Goal: Task Accomplishment & Management: Complete application form

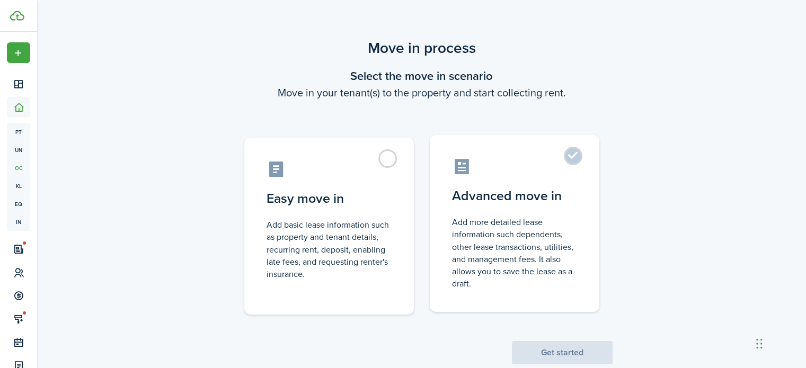
click at [574, 164] on label "Advanced move in Add more detailed lease information such dependents, other lea…" at bounding box center [514, 223] width 169 height 177
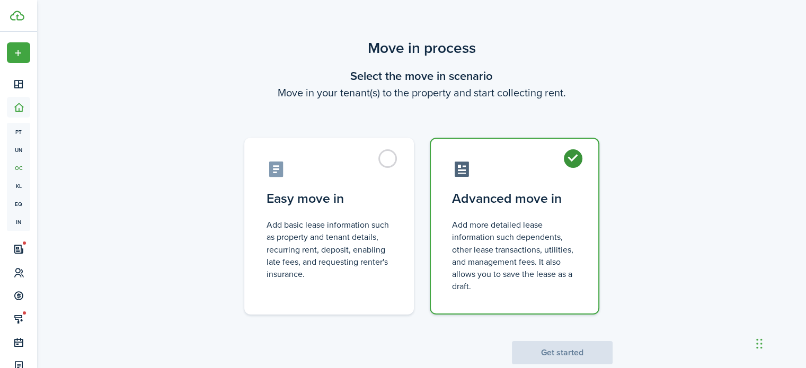
radio input "true"
click at [572, 347] on button "Get started" at bounding box center [562, 352] width 101 height 23
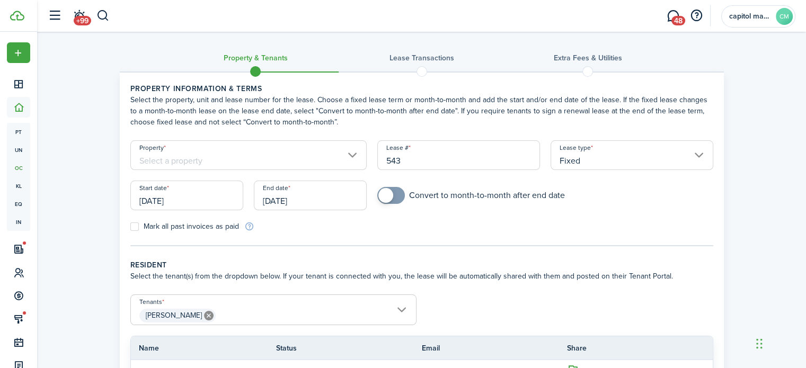
click at [198, 203] on input "[DATE]" at bounding box center [186, 196] width 113 height 30
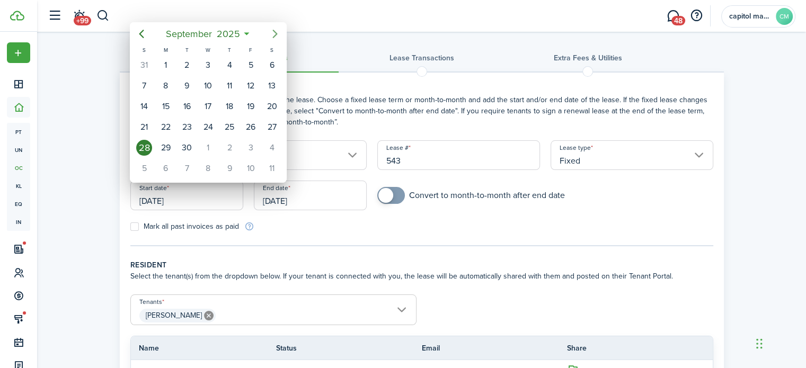
click at [279, 37] on icon "Next page" at bounding box center [275, 34] width 13 height 13
click at [208, 70] on div "1" at bounding box center [208, 65] width 16 height 16
type input "[DATE]"
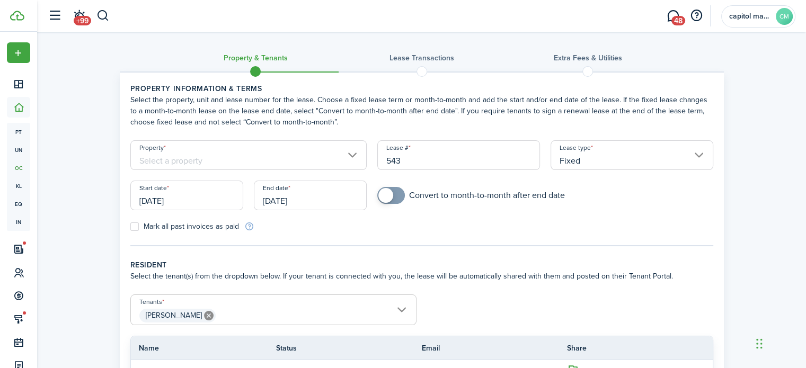
click at [324, 200] on input "[DATE]" at bounding box center [310, 196] width 113 height 30
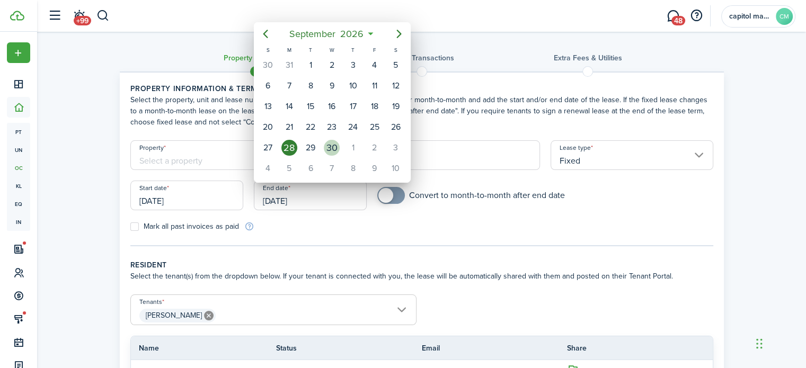
click at [328, 148] on div "30" at bounding box center [332, 148] width 16 height 16
type input "[DATE]"
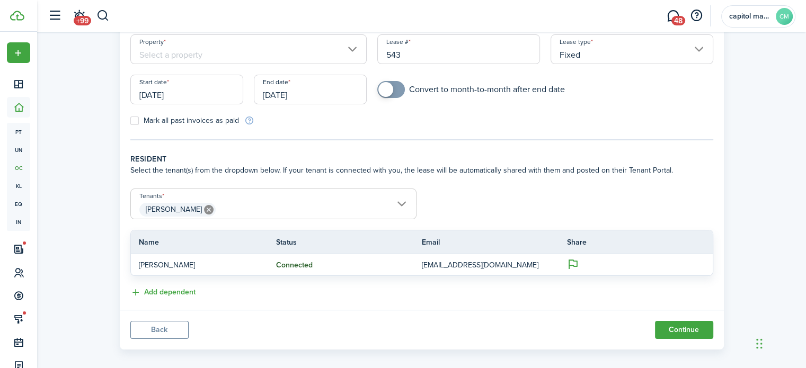
scroll to position [115, 0]
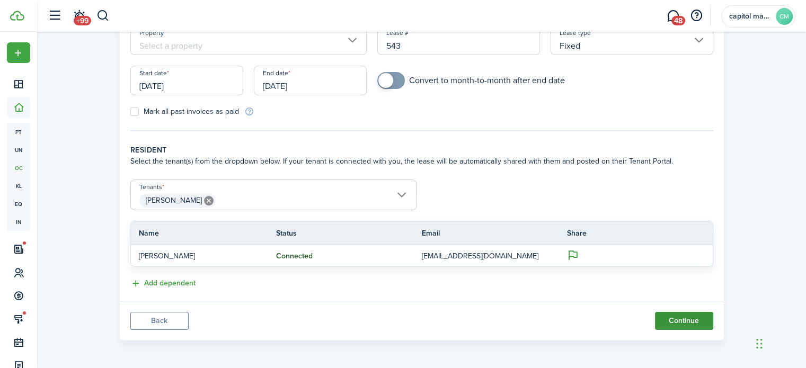
click at [659, 317] on button "Continue" at bounding box center [684, 321] width 58 height 18
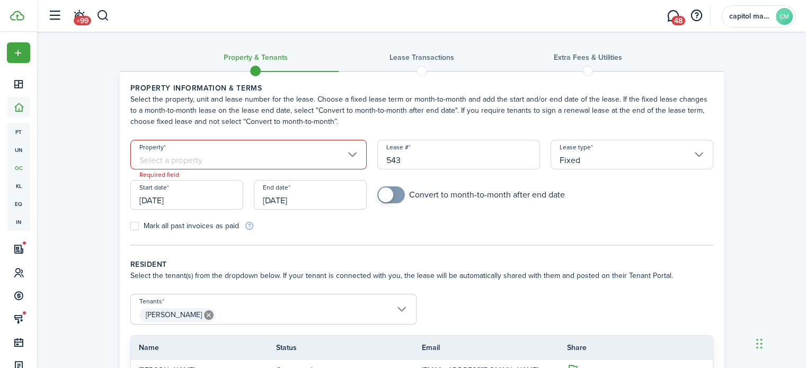
scroll to position [0, 0]
click at [314, 146] on input "Property" at bounding box center [248, 155] width 237 height 30
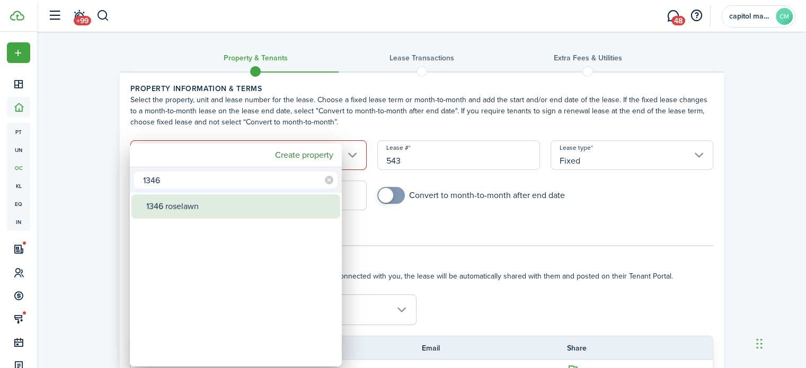
type input "1346"
click at [265, 195] on div "1346 roselawn" at bounding box center [239, 206] width 187 height 24
type input "1346 roselawn"
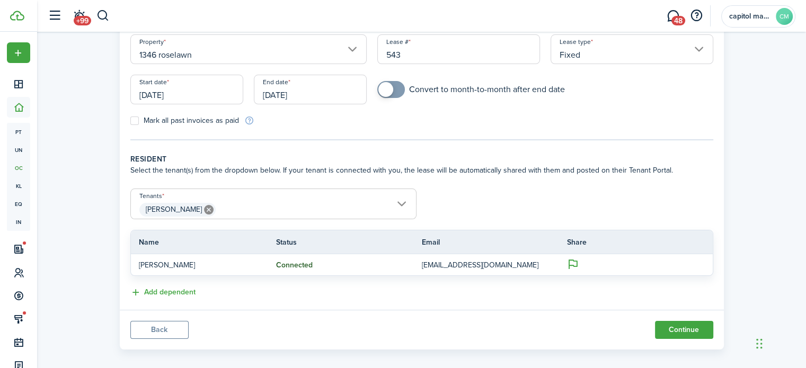
scroll to position [115, 0]
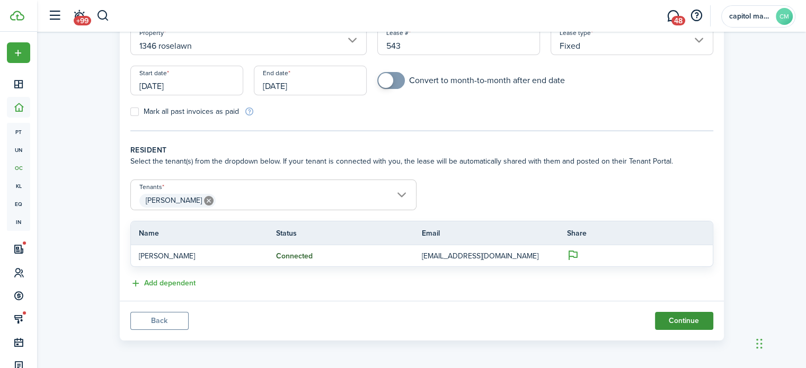
click at [689, 321] on button "Continue" at bounding box center [684, 321] width 58 height 18
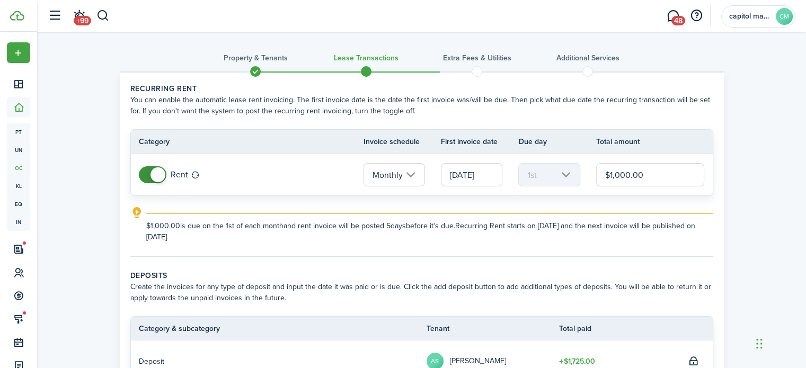
click at [659, 171] on input "$1,000.00" at bounding box center [650, 174] width 109 height 23
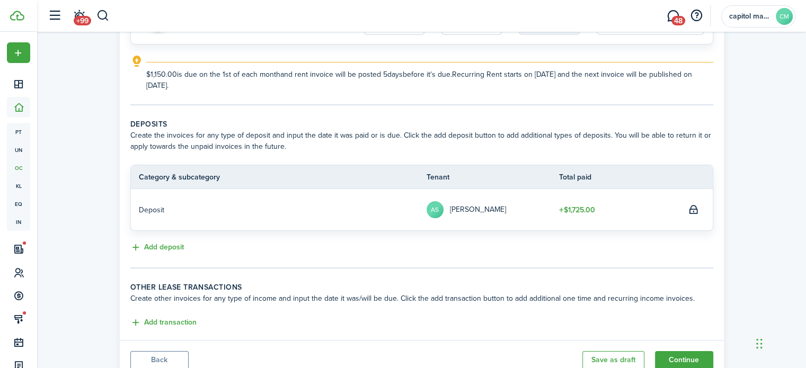
scroll to position [190, 0]
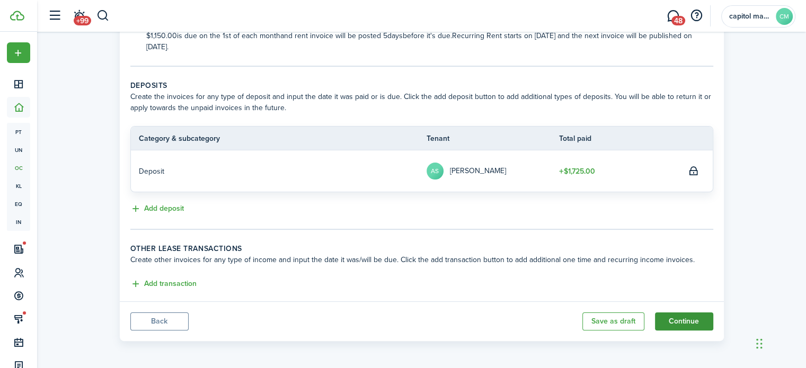
type input "$1,150.00"
click at [674, 319] on button "Continue" at bounding box center [684, 321] width 58 height 18
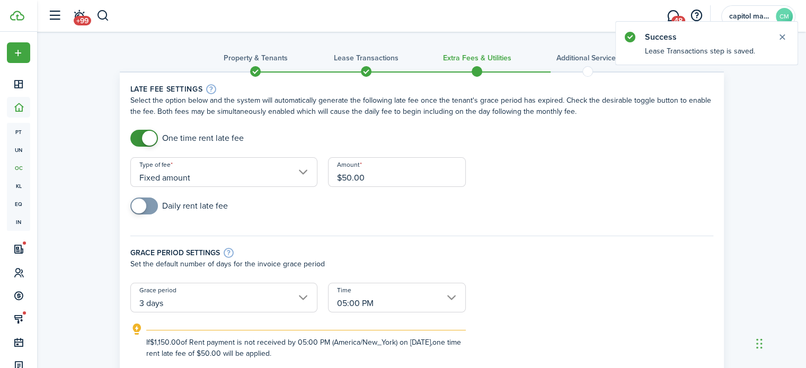
scroll to position [265, 0]
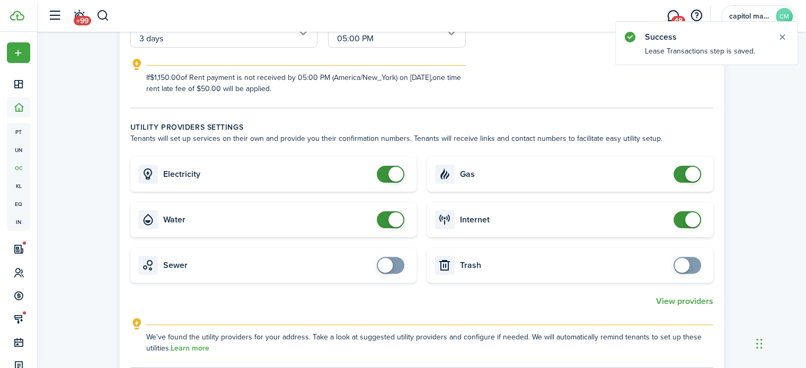
checkbox input "true"
click at [685, 261] on span at bounding box center [681, 265] width 15 height 15
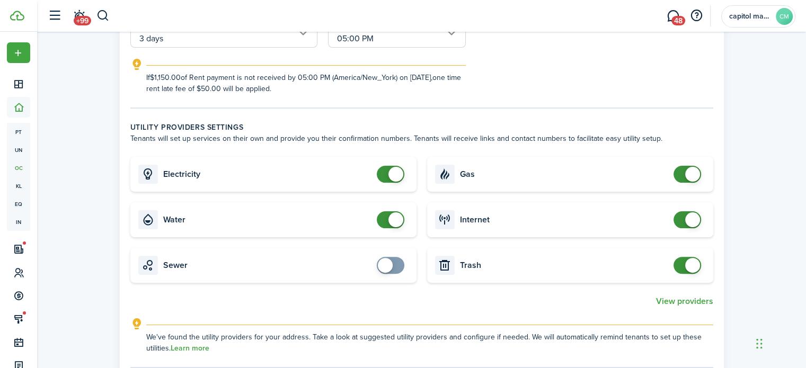
checkbox input "true"
click at [387, 266] on span at bounding box center [385, 265] width 15 height 15
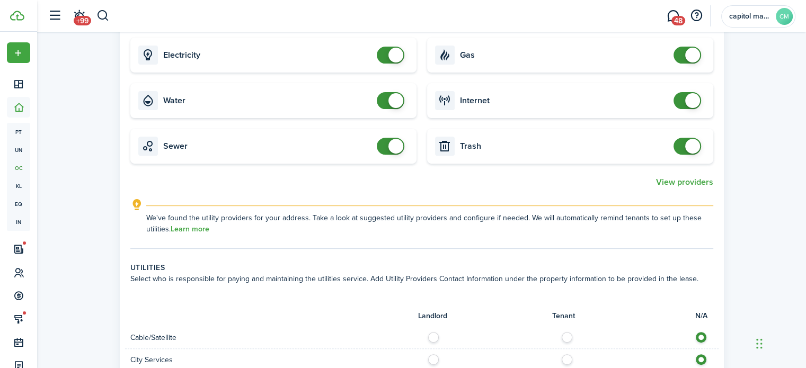
scroll to position [530, 0]
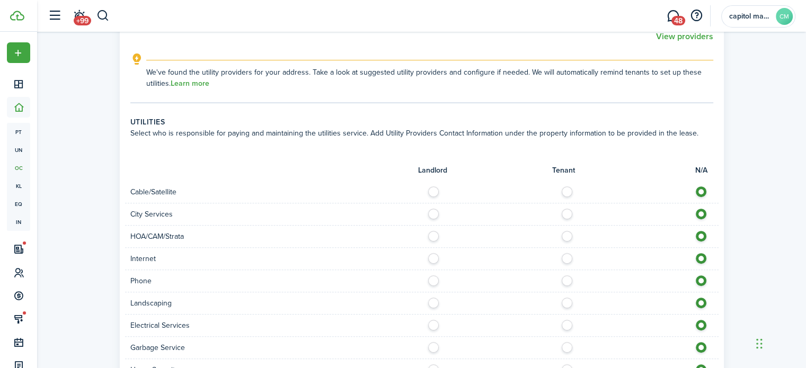
click at [564, 253] on label at bounding box center [569, 255] width 19 height 5
radio input "true"
click at [567, 278] on label at bounding box center [569, 277] width 19 height 5
radio input "true"
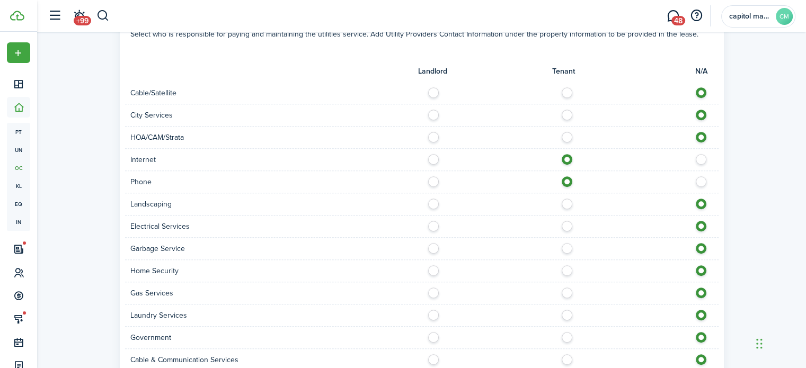
scroll to position [636, 0]
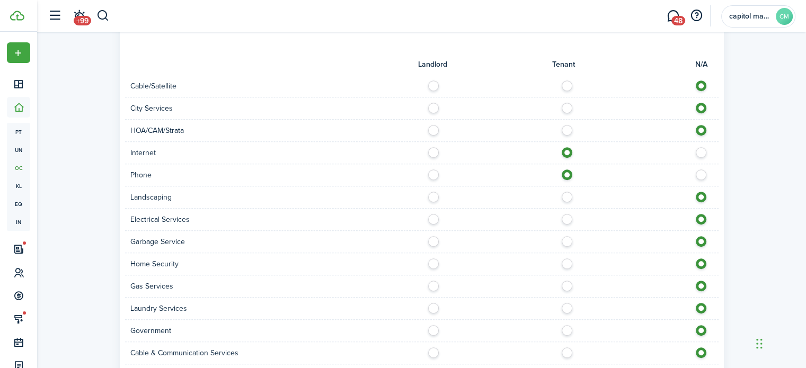
click at [570, 214] on label at bounding box center [569, 216] width 19 height 5
radio input "true"
click at [566, 239] on label at bounding box center [569, 238] width 19 height 5
radio input "true"
click at [568, 285] on label at bounding box center [569, 283] width 19 height 5
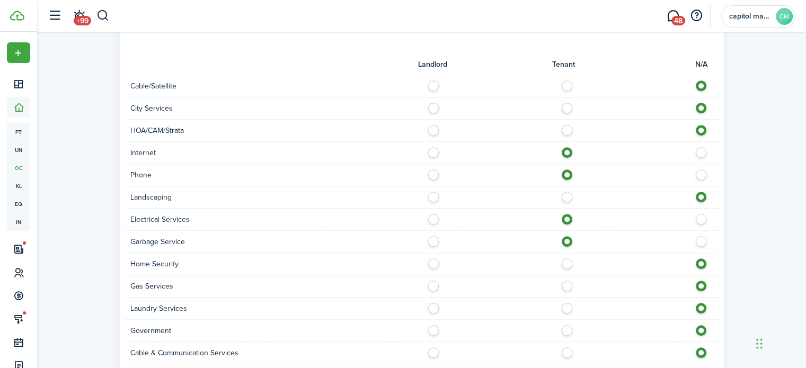
radio input "true"
click at [568, 307] on label at bounding box center [569, 305] width 19 height 5
radio input "true"
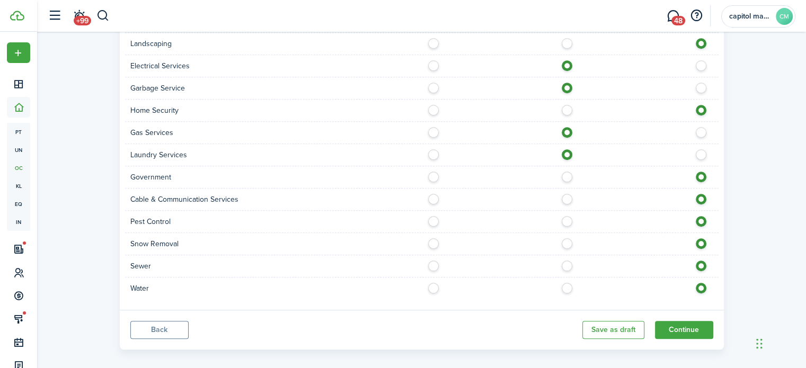
scroll to position [794, 0]
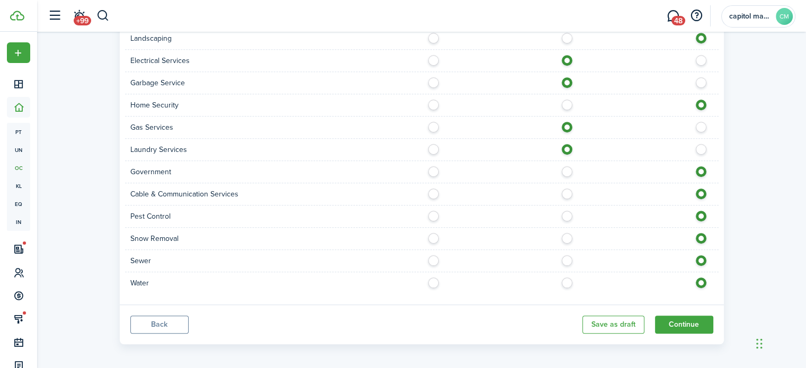
click at [565, 211] on label at bounding box center [569, 213] width 19 height 5
radio input "true"
click at [567, 238] on label at bounding box center [569, 235] width 19 height 5
radio input "true"
click at [565, 261] on label at bounding box center [569, 257] width 19 height 5
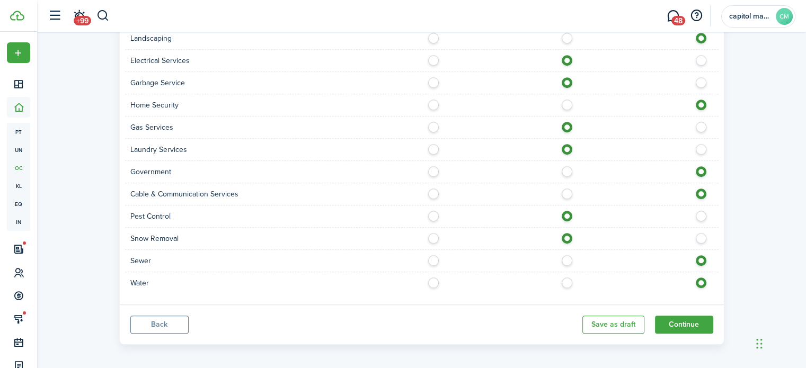
radio input "true"
click at [564, 283] on label at bounding box center [569, 280] width 19 height 5
radio input "true"
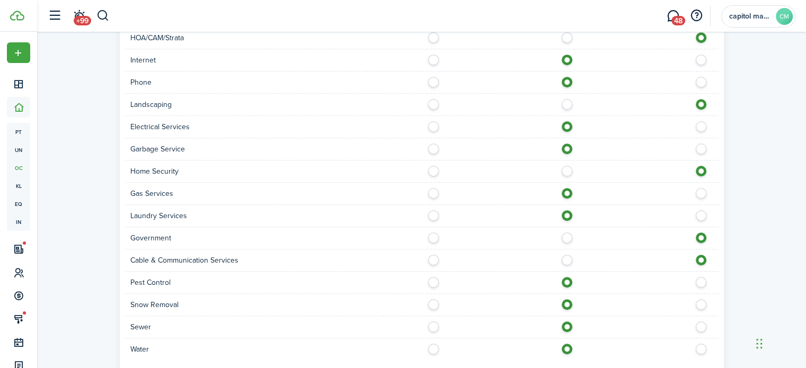
scroll to position [797, 0]
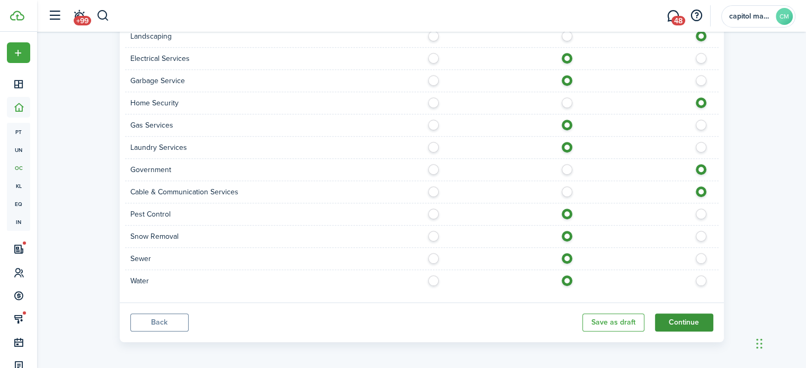
click at [696, 316] on button "Continue" at bounding box center [684, 323] width 58 height 18
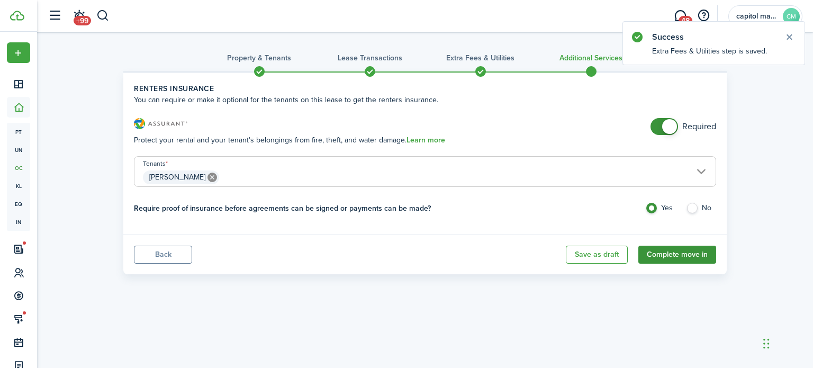
click at [679, 254] on button "Complete move in" at bounding box center [678, 255] width 78 height 18
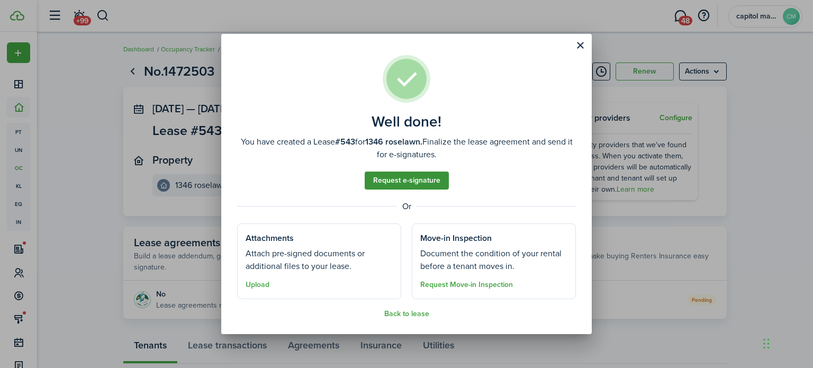
click at [413, 181] on link "Request e-signature" at bounding box center [407, 181] width 84 height 18
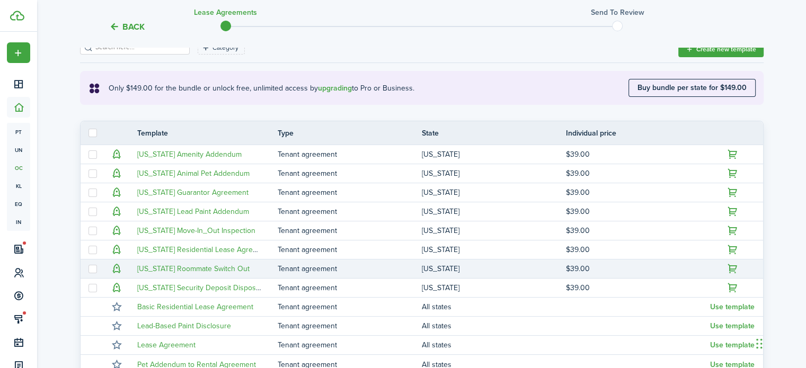
scroll to position [212, 0]
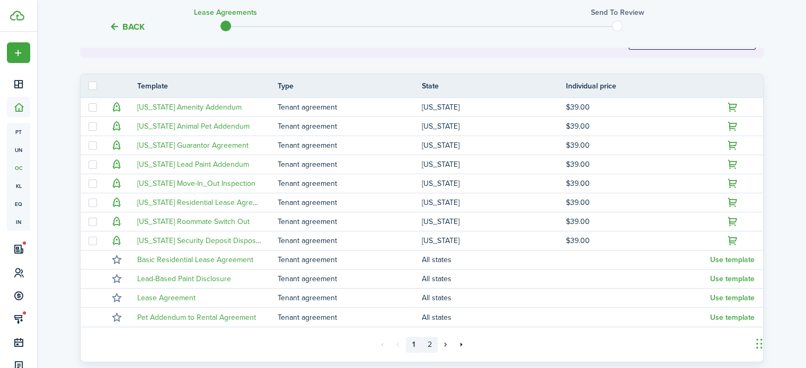
click at [430, 345] on link "2" at bounding box center [430, 345] width 16 height 16
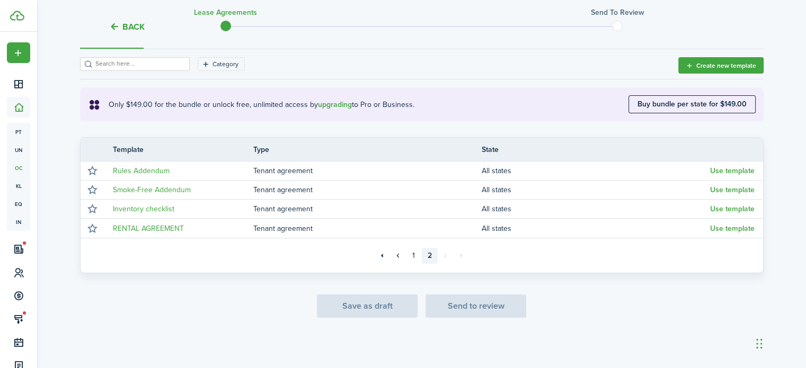
scroll to position [147, 0]
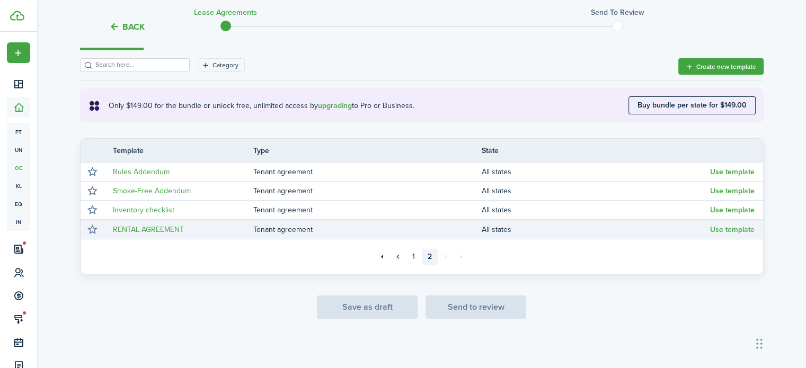
click at [277, 230] on td "Tenant agreement" at bounding box center [367, 229] width 228 height 14
click at [710, 228] on button "Use template" at bounding box center [732, 230] width 44 height 8
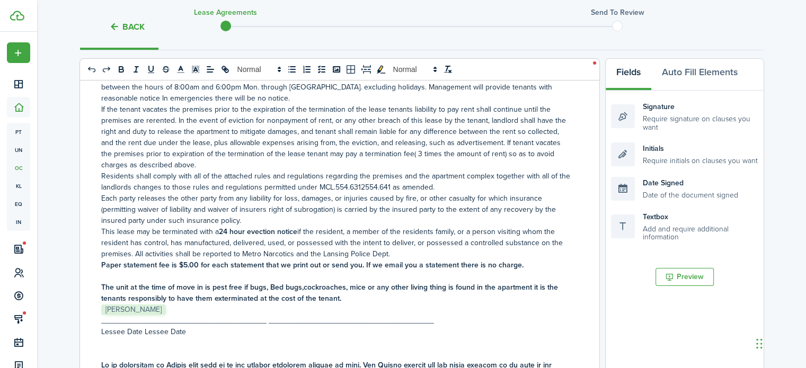
scroll to position [5667, 0]
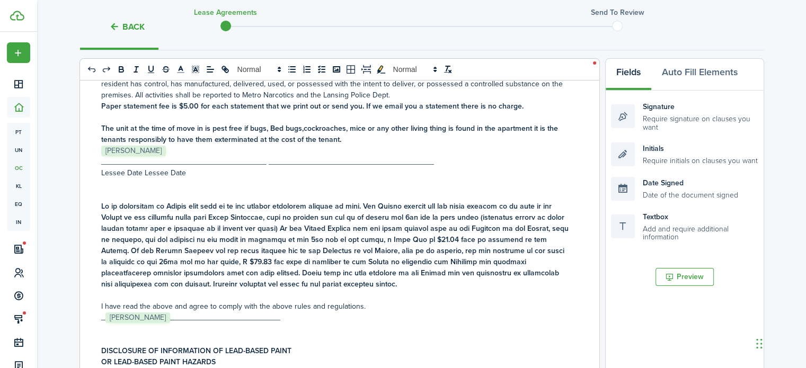
click at [177, 156] on p "_______________________________________ _______________________________________" at bounding box center [335, 161] width 469 height 11
click at [684, 128] on div "Signature Require signature on clauses you want" at bounding box center [684, 116] width 147 height 31
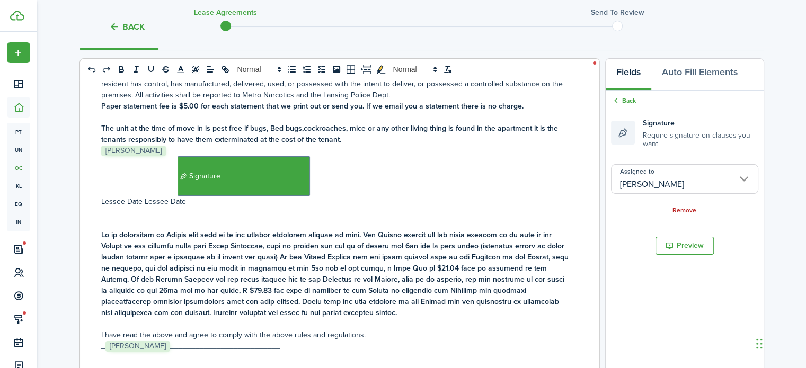
click at [324, 156] on p "__________________﻿ Signature ﻿_____________________ __________________________…" at bounding box center [335, 176] width 469 height 40
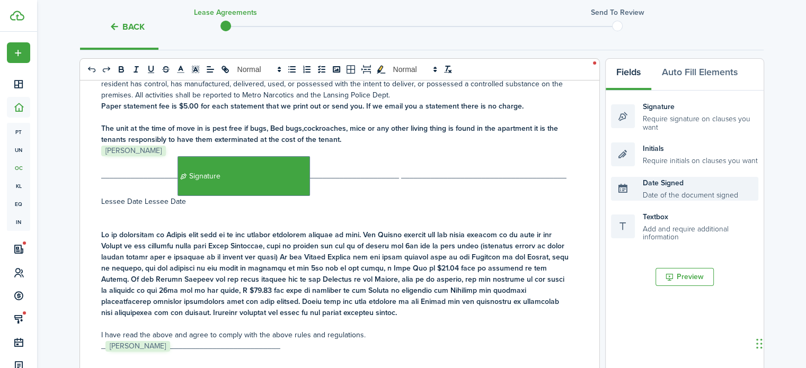
click at [673, 185] on div "Date Signed Date of the document signed" at bounding box center [684, 189] width 147 height 24
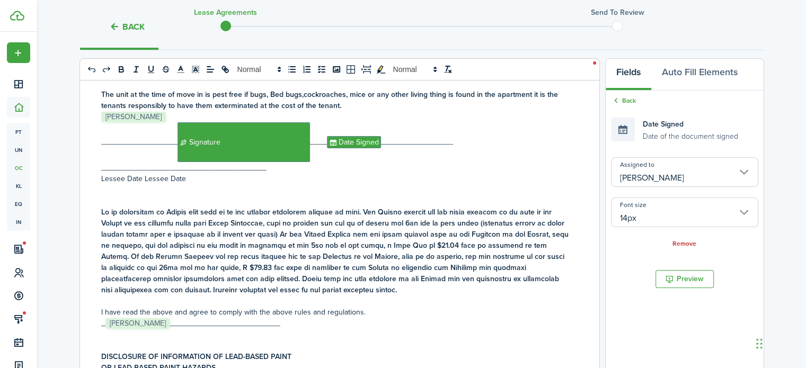
scroll to position [5826, 0]
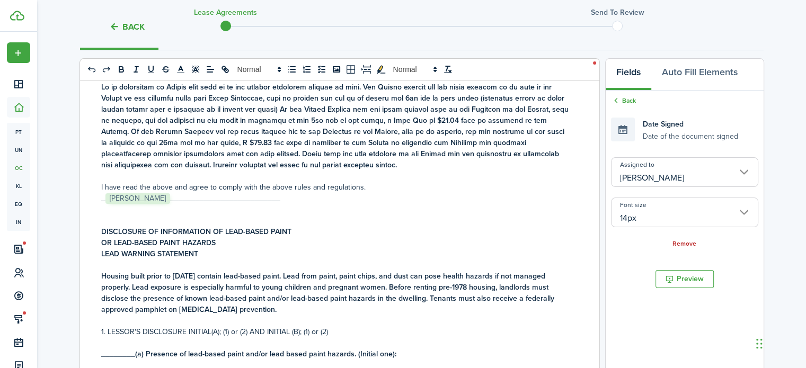
click at [187, 193] on p "_ ﻿ [PERSON_NAME] ﻿ __________________________" at bounding box center [335, 198] width 469 height 11
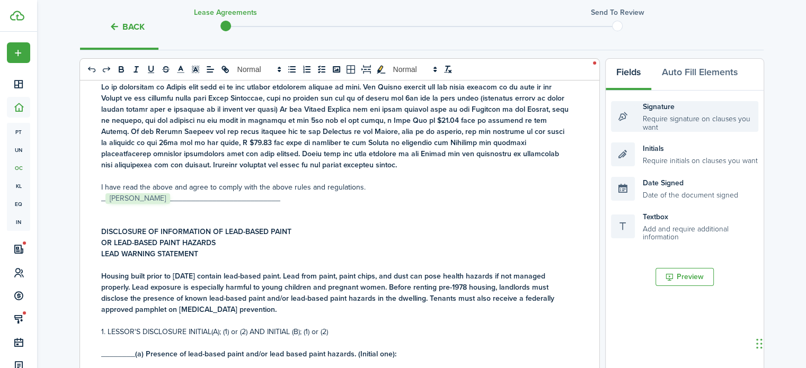
click at [713, 129] on div "Signature Require signature on clauses you want" at bounding box center [684, 116] width 147 height 31
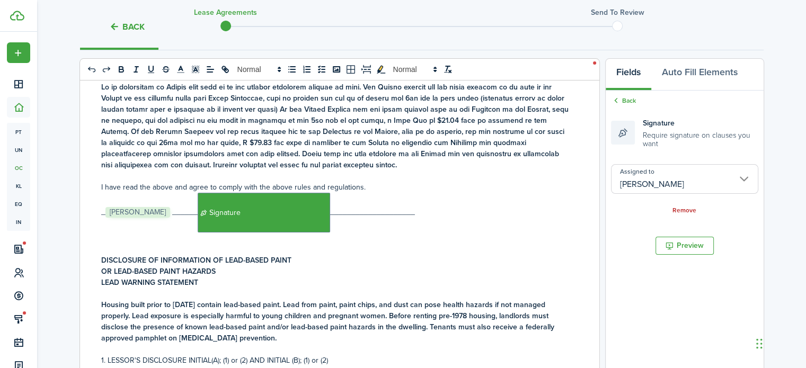
click at [347, 208] on p "_ ﻿ [PERSON_NAME] ﻿ ______﻿ Signature ﻿____________________" at bounding box center [335, 213] width 469 height 40
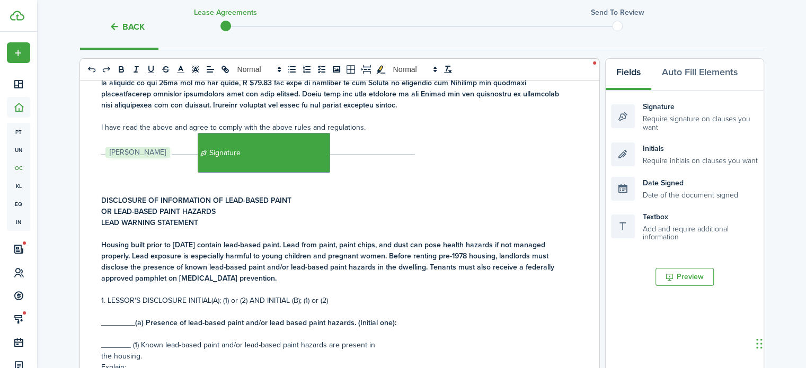
scroll to position [5932, 0]
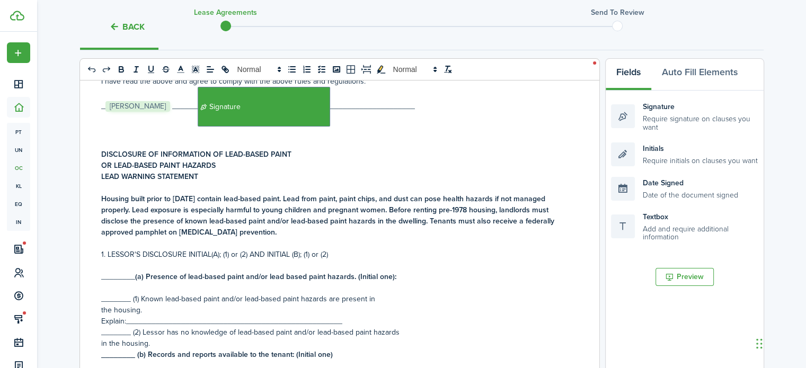
click at [111, 327] on p "_______ (2) Lessor has no knowledge of lead-based paint and/or lead-based paint…" at bounding box center [335, 332] width 469 height 11
click at [693, 163] on div "Initials Require initials on clauses you want" at bounding box center [684, 154] width 147 height 24
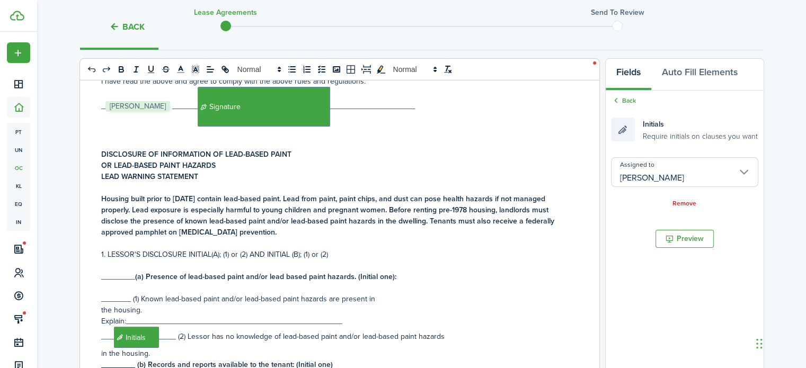
click at [701, 172] on input "[PERSON_NAME]" at bounding box center [684, 172] width 147 height 30
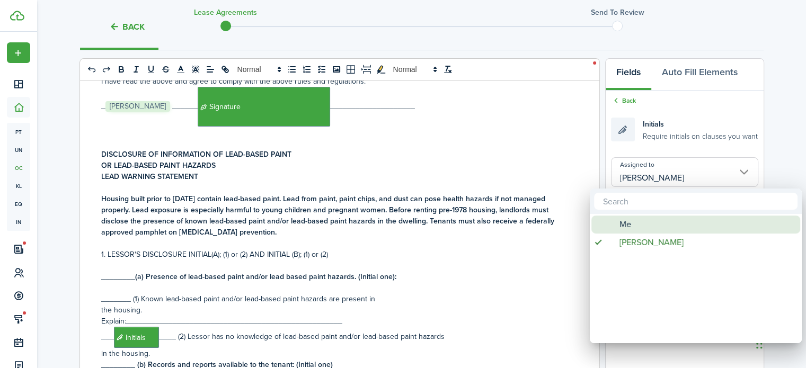
click at [645, 222] on div "Me" at bounding box center [699, 225] width 187 height 18
type input "Me"
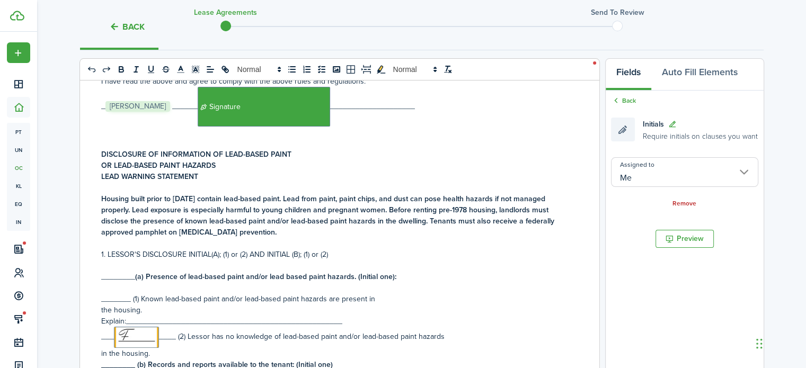
scroll to position [359, 0]
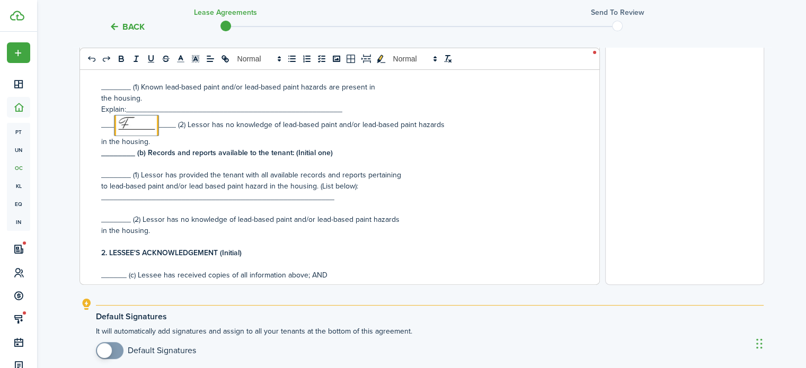
click at [112, 214] on p "_______ (2) Lessor has no knowledge of lead-based paint and/or lead-based paint…" at bounding box center [335, 219] width 469 height 11
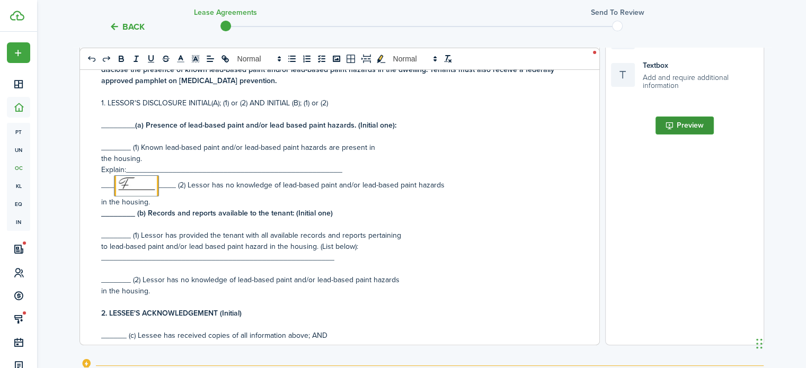
scroll to position [200, 0]
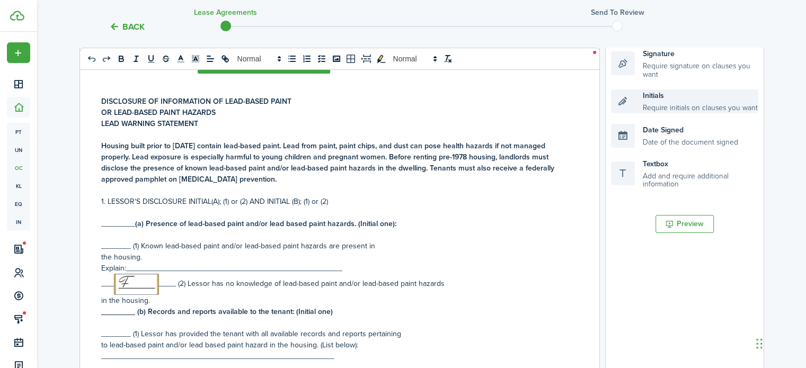
click at [684, 101] on div "Initials Require initials on clauses you want" at bounding box center [684, 102] width 147 height 24
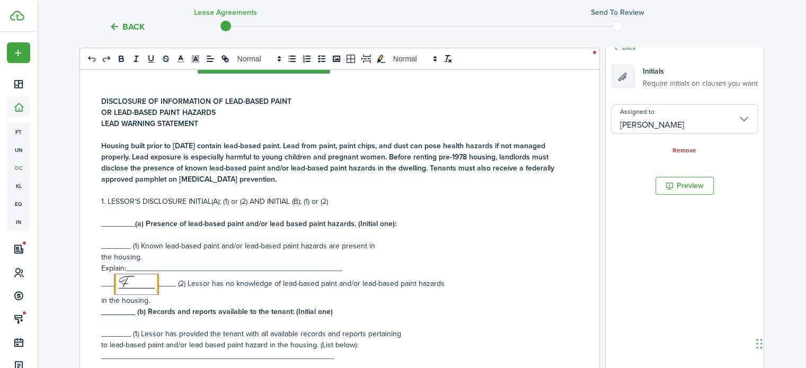
click at [694, 117] on input "[PERSON_NAME]" at bounding box center [684, 119] width 147 height 30
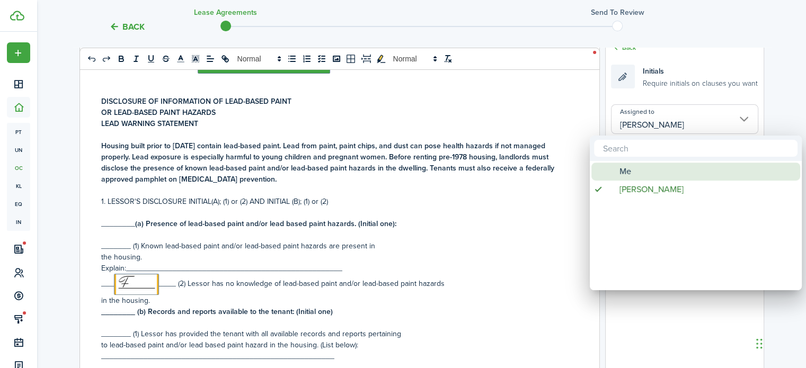
click at [642, 168] on div "Me" at bounding box center [699, 172] width 187 height 18
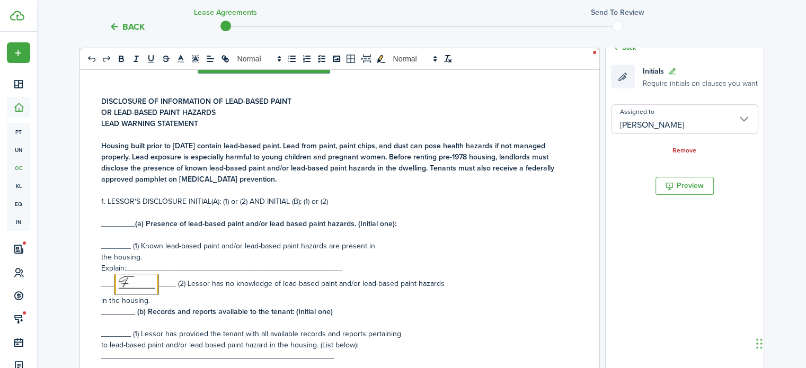
type input "Me"
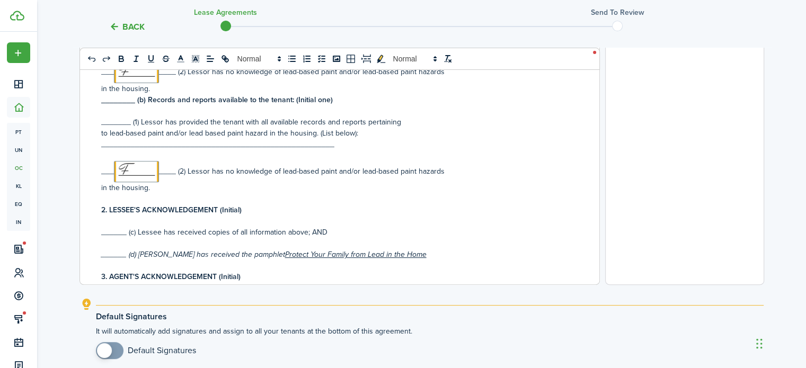
scroll to position [6091, 0]
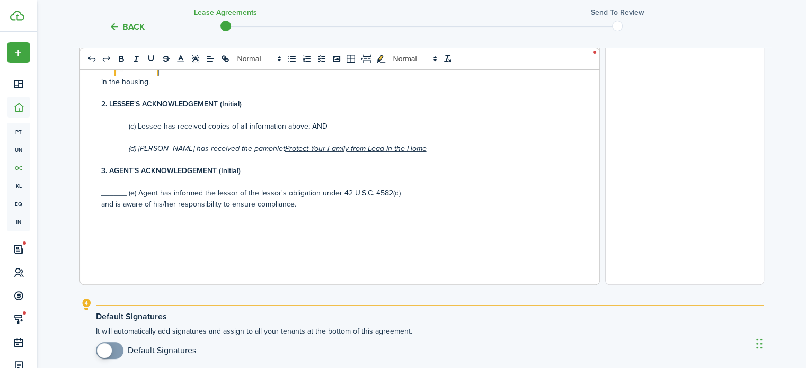
click at [116, 121] on p "______ (c) Lessee has received copies of all information above; AND" at bounding box center [335, 126] width 469 height 11
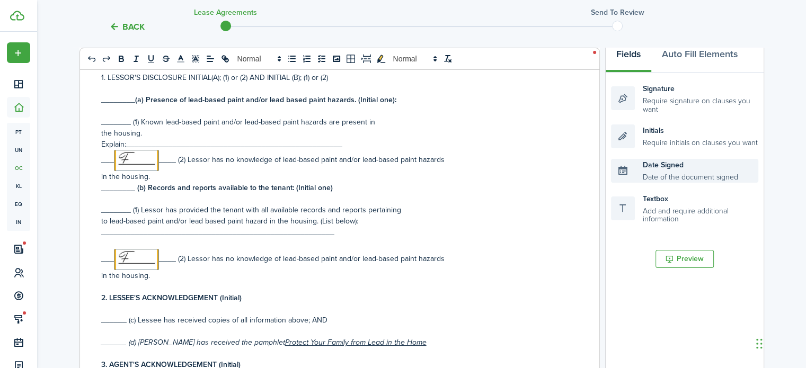
scroll to position [147, 0]
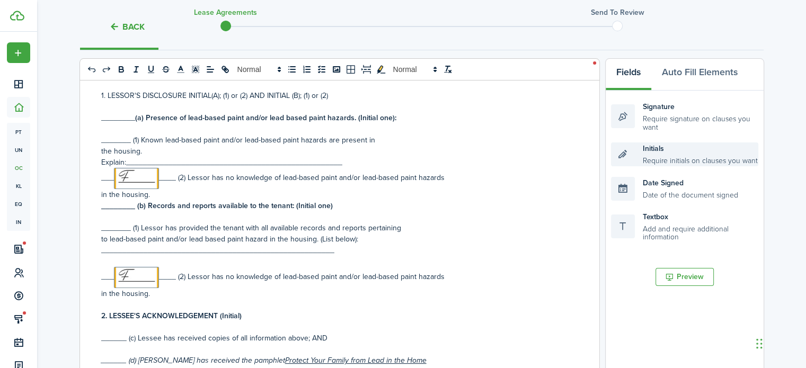
click at [692, 149] on div "Initials Require initials on clauses you want" at bounding box center [684, 154] width 147 height 24
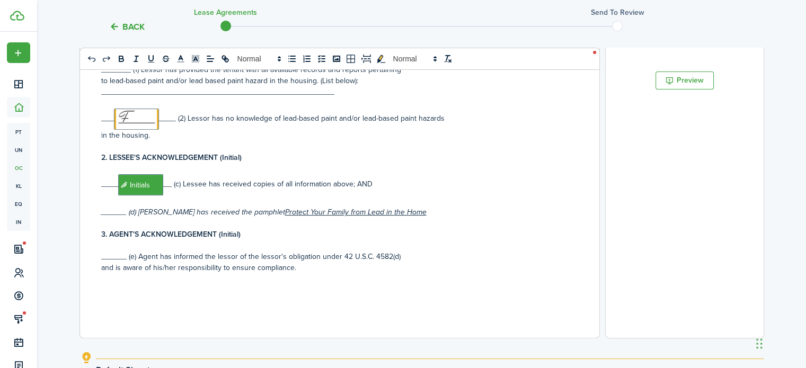
scroll to position [306, 0]
click at [101, 206] on em "______ (d) [PERSON_NAME] has received the pamphlet Protect Your Family from Lea…" at bounding box center [263, 211] width 325 height 11
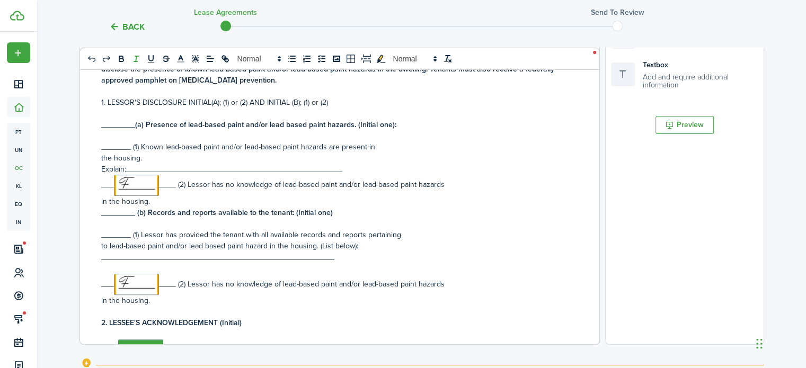
scroll to position [147, 0]
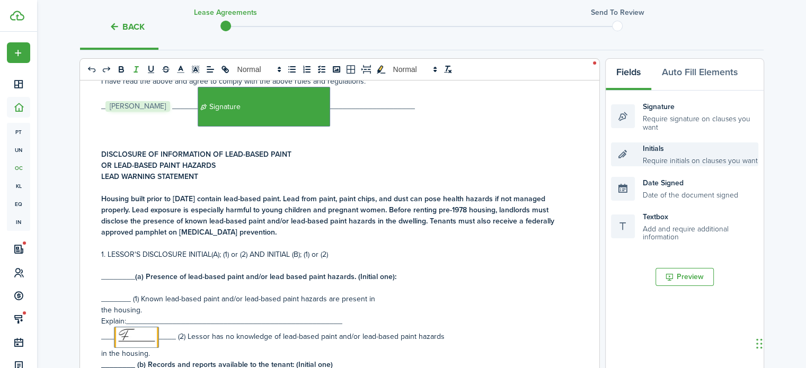
click at [693, 161] on div "Initials Require initials on clauses you want" at bounding box center [684, 154] width 147 height 24
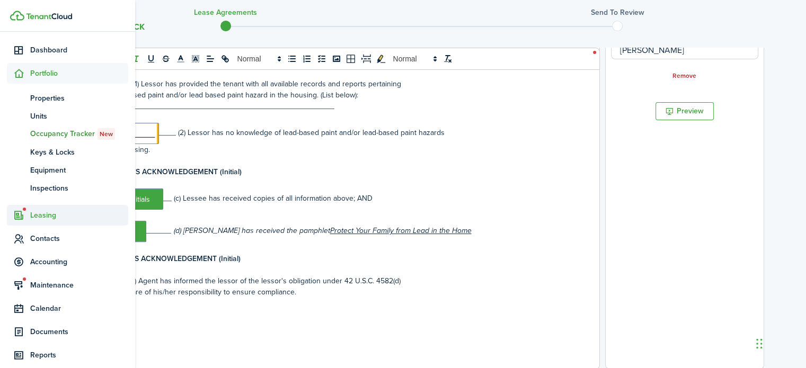
scroll to position [53, 0]
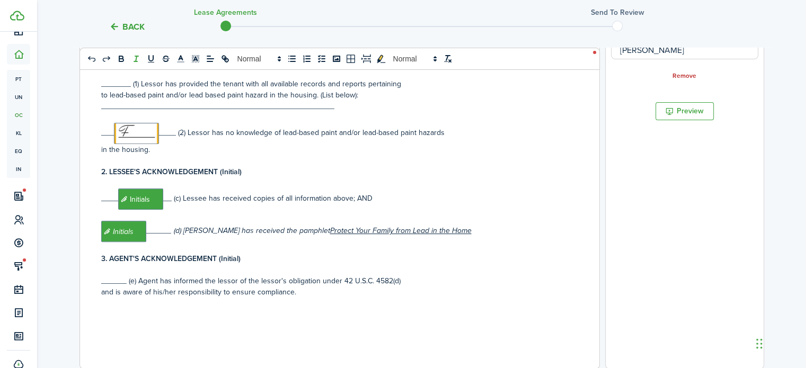
click at [114, 275] on p "______ (e) Agent has informed the lessor of the lessor's obligation under 42 U.…" at bounding box center [335, 280] width 469 height 11
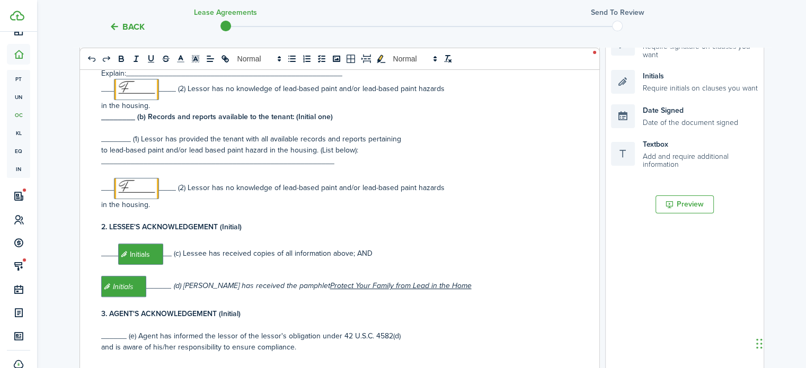
scroll to position [169, 0]
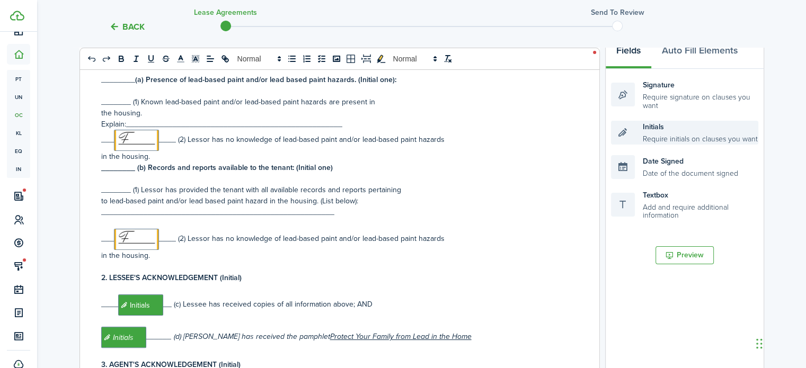
click at [684, 133] on div "Initials Require initials on clauses you want" at bounding box center [684, 133] width 147 height 24
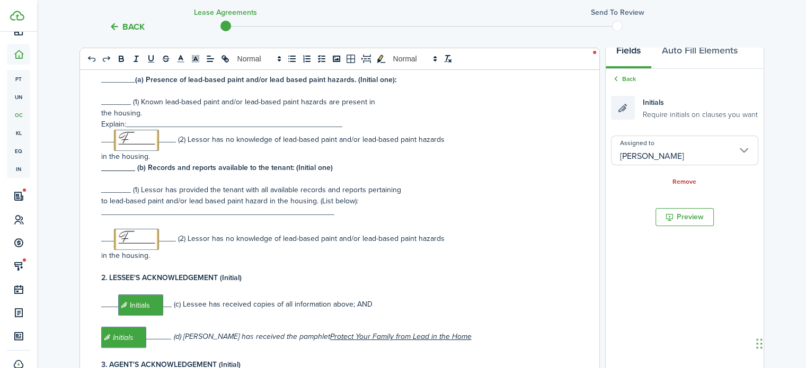
scroll to position [170, 0]
click at [693, 145] on input "[PERSON_NAME]" at bounding box center [684, 150] width 147 height 30
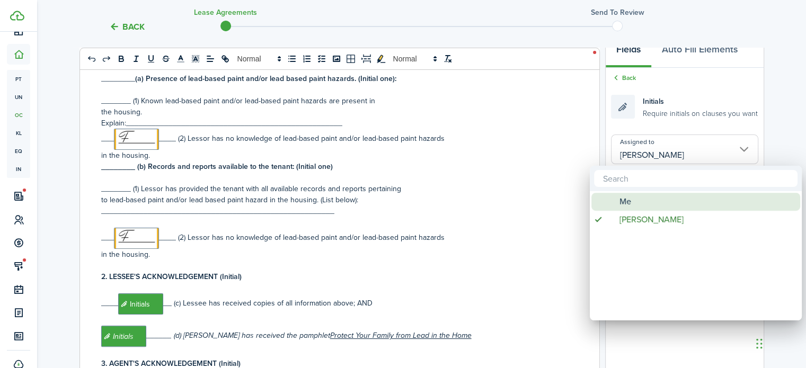
click at [641, 194] on div "Me" at bounding box center [699, 202] width 187 height 18
type input "Me"
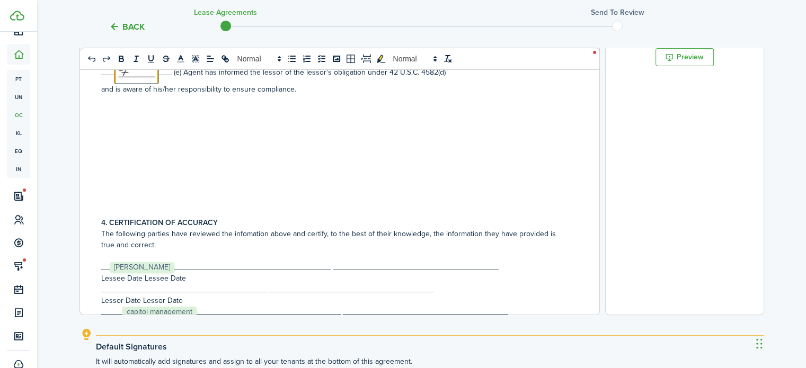
scroll to position [6372, 0]
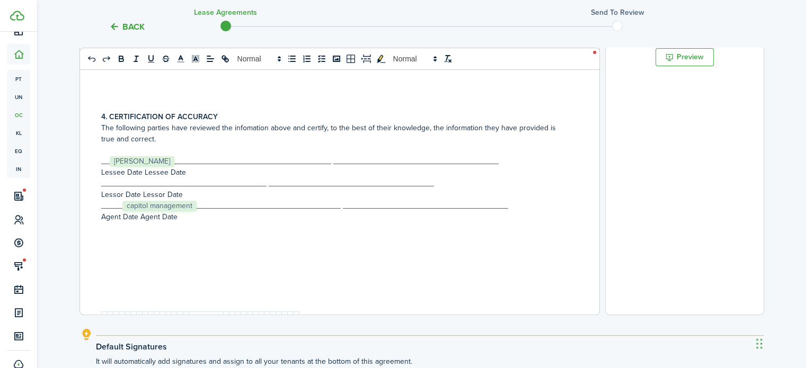
click at [176, 156] on p "__ ﻿ [PERSON_NAME] ﻿ _____________________________________ ____________________…" at bounding box center [335, 161] width 469 height 11
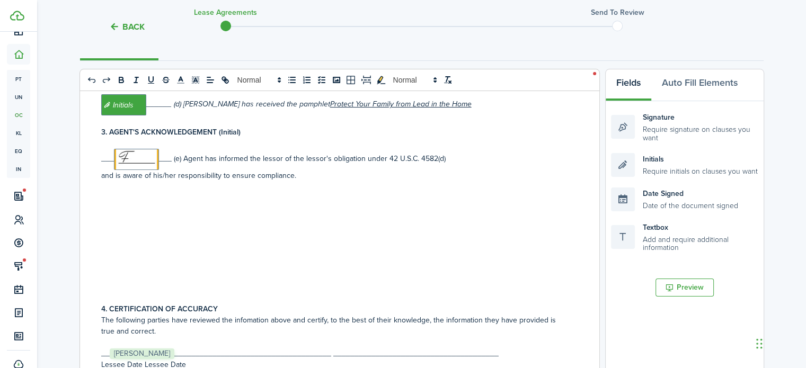
scroll to position [117, 0]
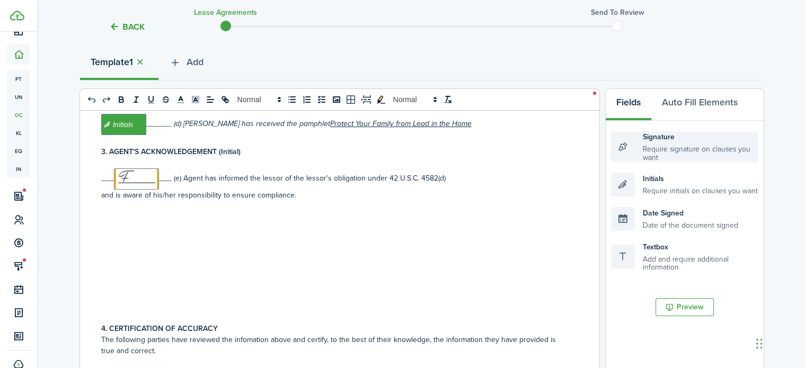
click at [691, 157] on div "Signature Require signature on clauses you want" at bounding box center [684, 146] width 147 height 31
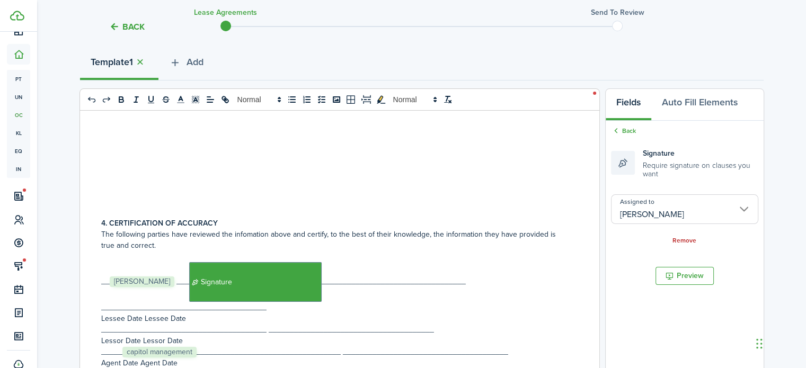
scroll to position [6478, 0]
click at [346, 262] on p "__ ﻿ [PERSON_NAME] ﻿ ___﻿ Signature ﻿__________________________________ _______…" at bounding box center [335, 287] width 469 height 51
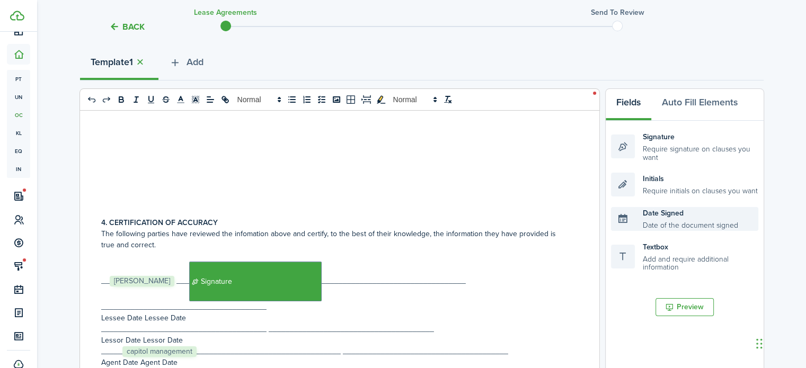
click at [688, 224] on div "Date Signed Date of the document signed" at bounding box center [684, 219] width 147 height 24
click at [688, 223] on div "Date Signed Date of the document signed" at bounding box center [684, 219] width 147 height 24
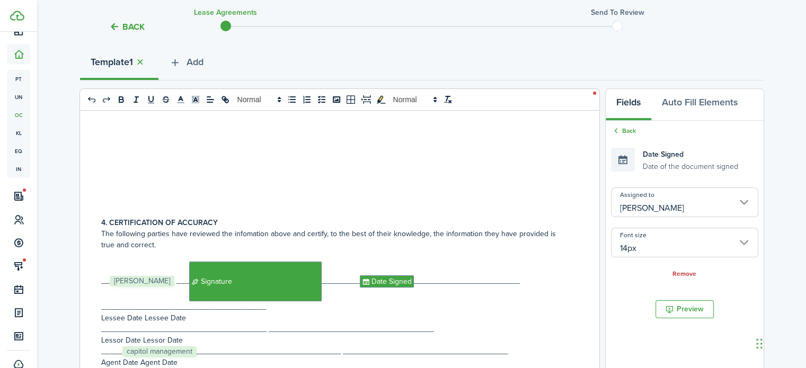
click at [251, 346] on p "_____ ﻿ capitol management ﻿ __________________________________ _______________…" at bounding box center [335, 351] width 469 height 11
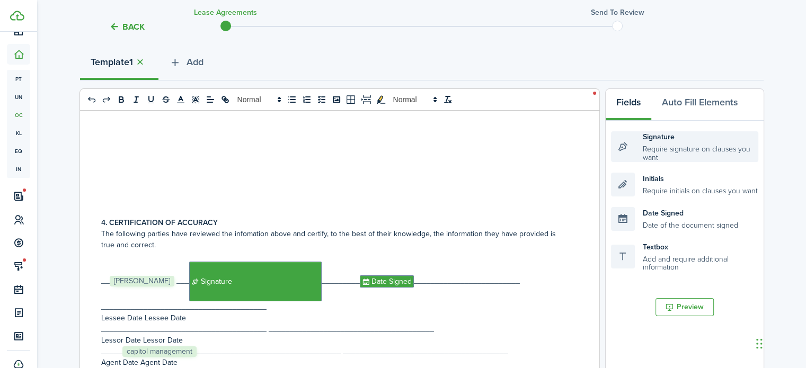
click at [691, 152] on div "Signature Require signature on clauses you want" at bounding box center [684, 146] width 147 height 31
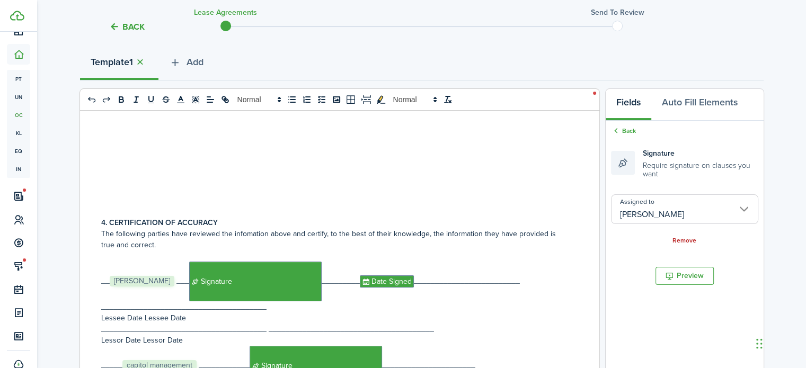
click at [666, 213] on input "[PERSON_NAME]" at bounding box center [684, 209] width 147 height 30
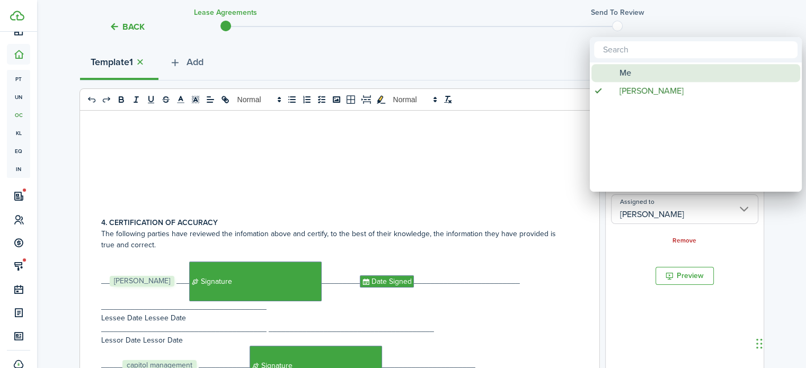
click at [639, 77] on div "Me" at bounding box center [699, 73] width 187 height 18
type input "Me"
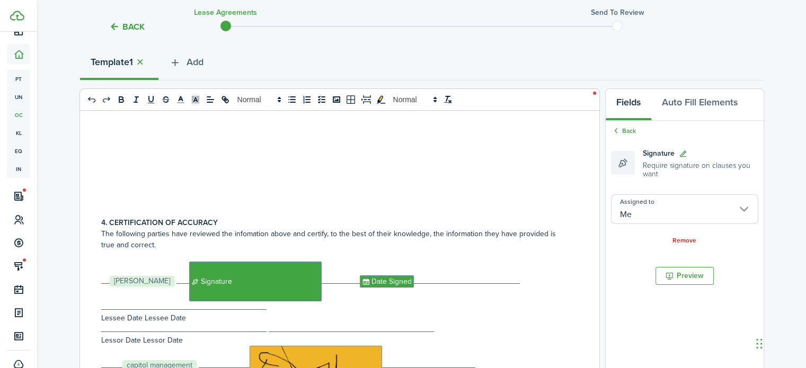
scroll to position [6584, 0]
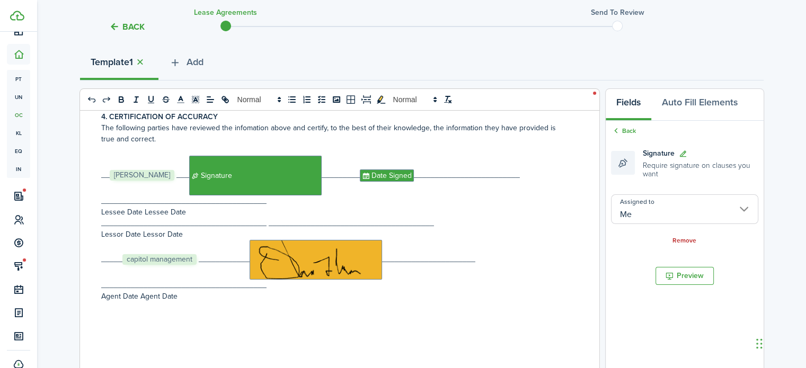
click at [417, 240] on p "_____ ﻿ capitol management ﻿ ____________﻿ ﻿______________________ ____________…" at bounding box center [335, 265] width 469 height 51
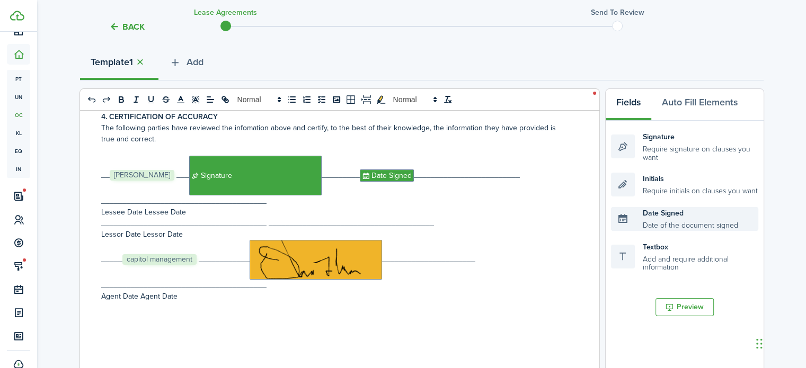
click at [691, 227] on div "Date Signed Date of the document signed" at bounding box center [684, 219] width 147 height 24
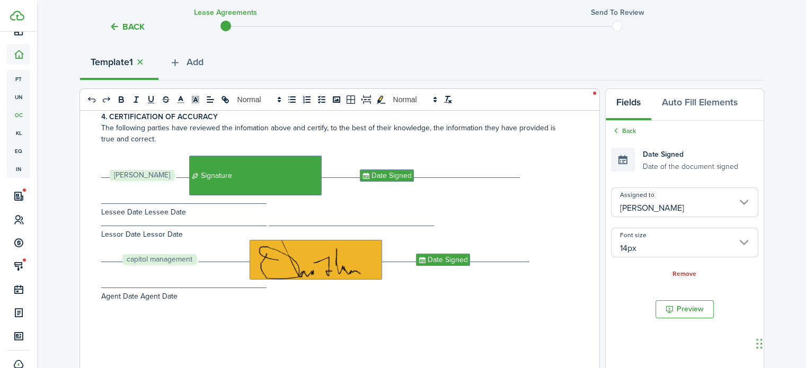
click at [710, 243] on input "14px" at bounding box center [684, 243] width 147 height 30
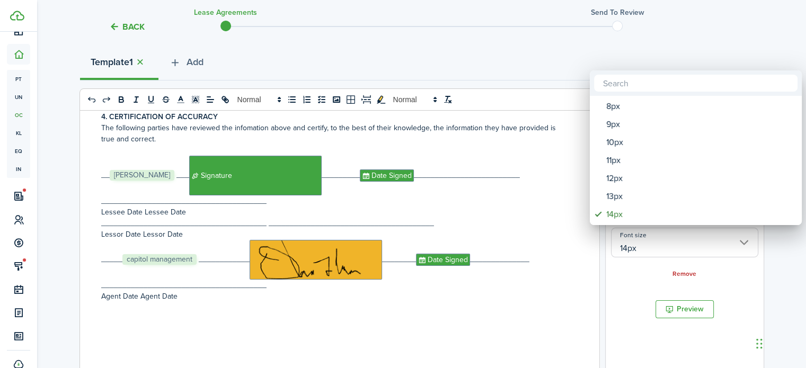
click at [686, 249] on div at bounding box center [402, 184] width 975 height 538
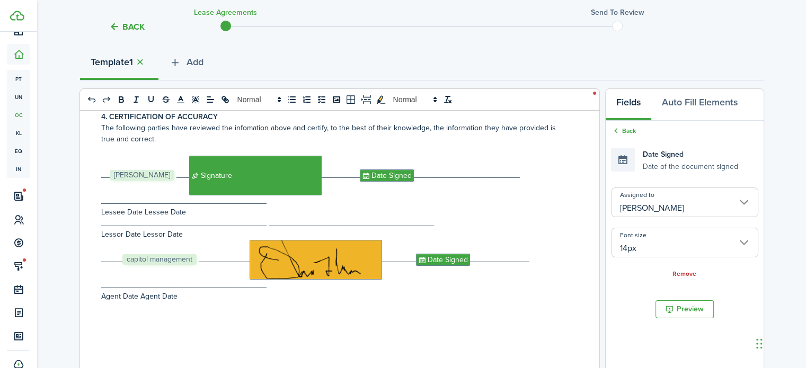
click at [707, 211] on input "[PERSON_NAME]" at bounding box center [684, 202] width 147 height 30
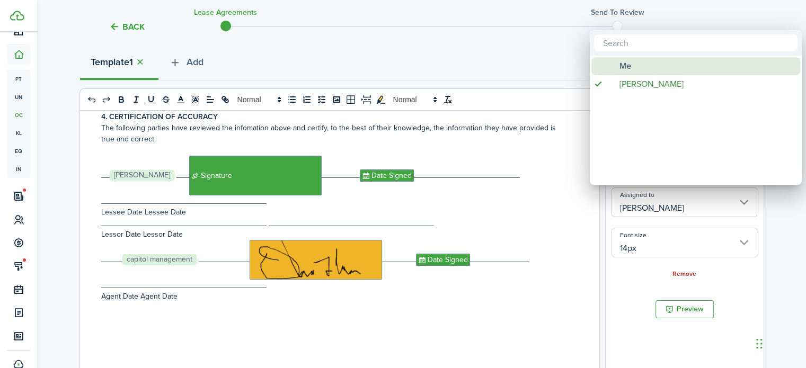
click at [674, 69] on div "Me" at bounding box center [699, 66] width 187 height 18
type input "Me"
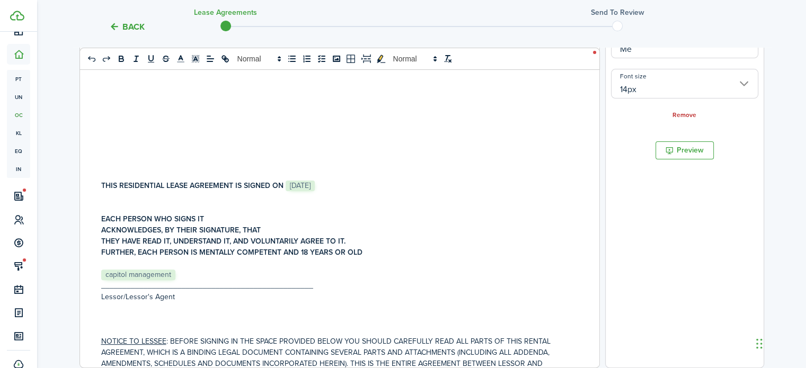
scroll to position [6954, 0]
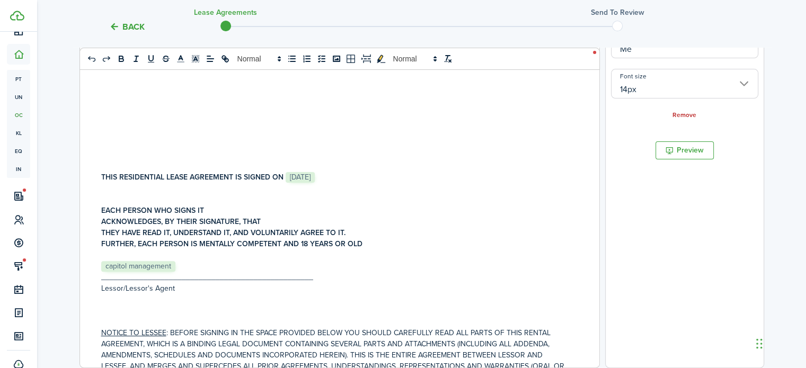
click at [350, 172] on p "THIS RESIDENTIAL LEASE AGREEMENT IS SIGNED ON ﻿ [DATE] ﻿" at bounding box center [335, 177] width 469 height 11
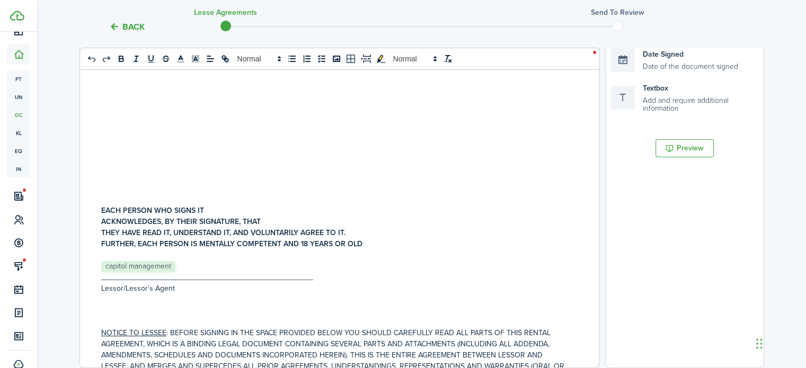
click at [237, 261] on p "﻿ capitol management ﻿" at bounding box center [335, 266] width 469 height 11
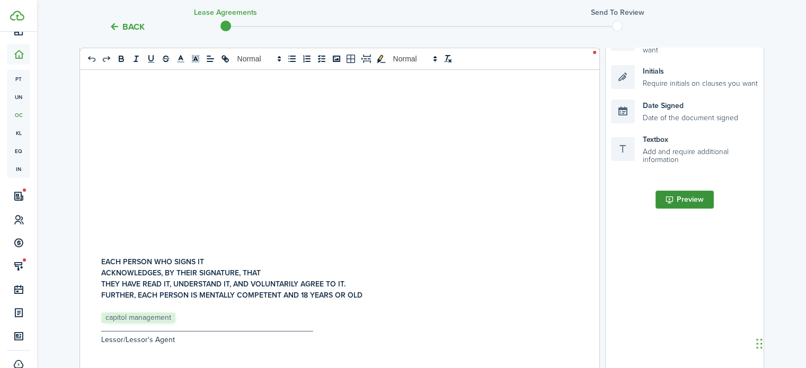
scroll to position [117, 0]
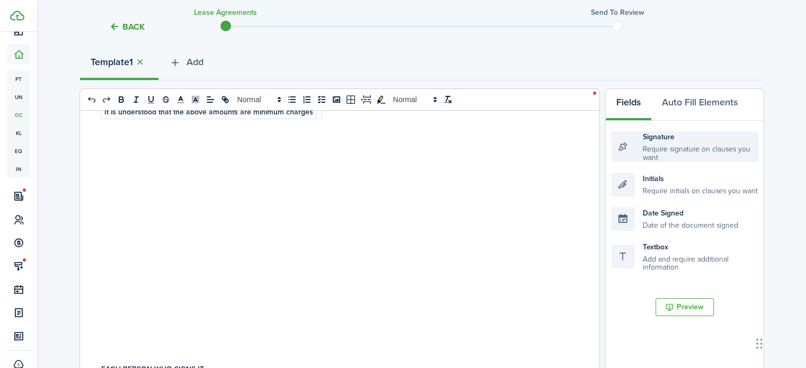
click at [667, 154] on div "Signature Require signature on clauses you want" at bounding box center [684, 146] width 147 height 31
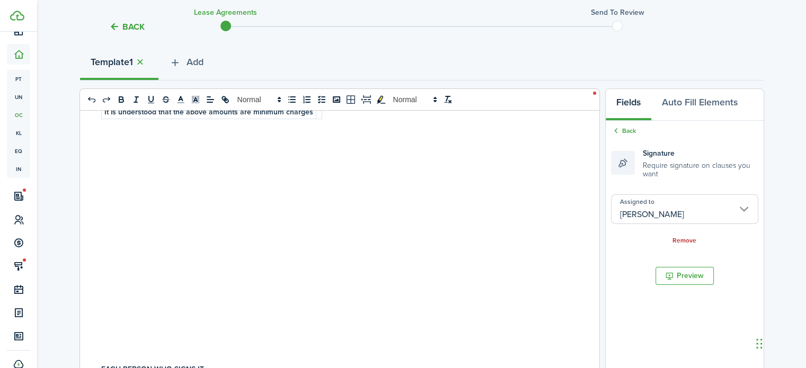
scroll to position [156, 0]
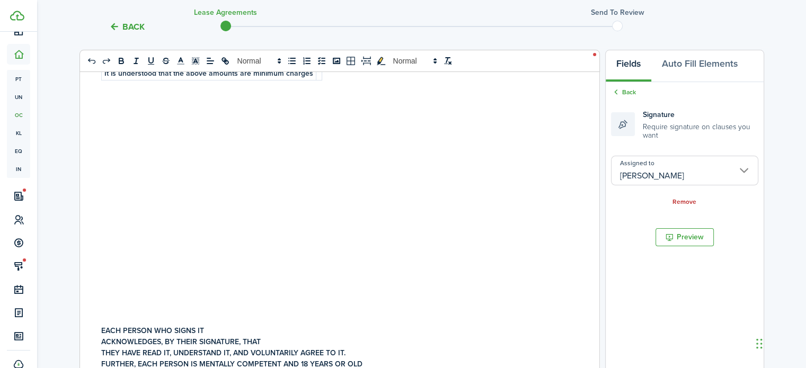
click at [691, 173] on input "[PERSON_NAME]" at bounding box center [684, 171] width 147 height 30
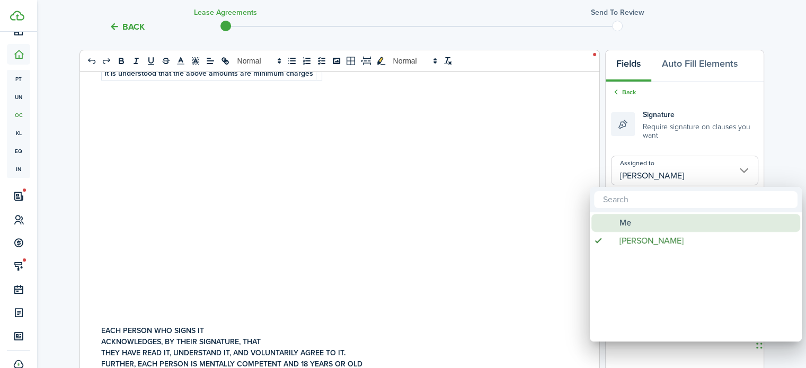
click at [655, 222] on div "Me" at bounding box center [699, 223] width 187 height 18
type input "Me"
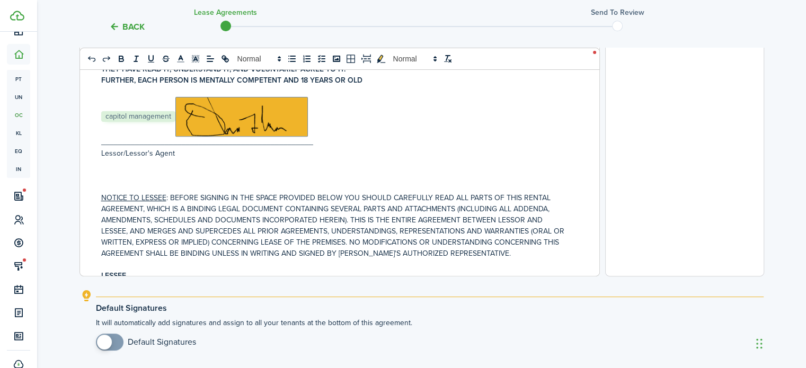
scroll to position [7113, 0]
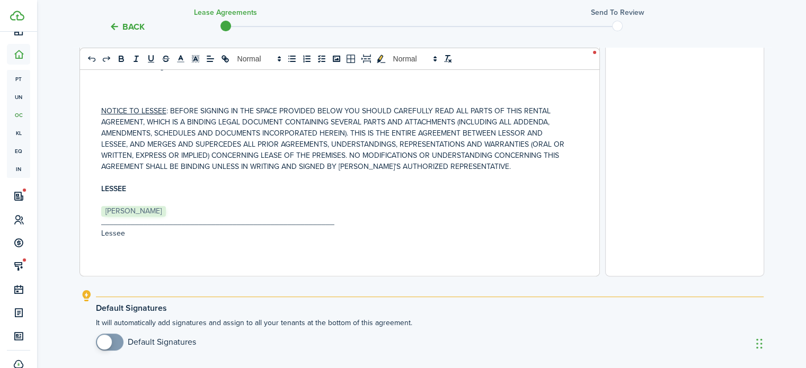
click at [234, 217] on p "_______________________________________________________" at bounding box center [335, 222] width 469 height 11
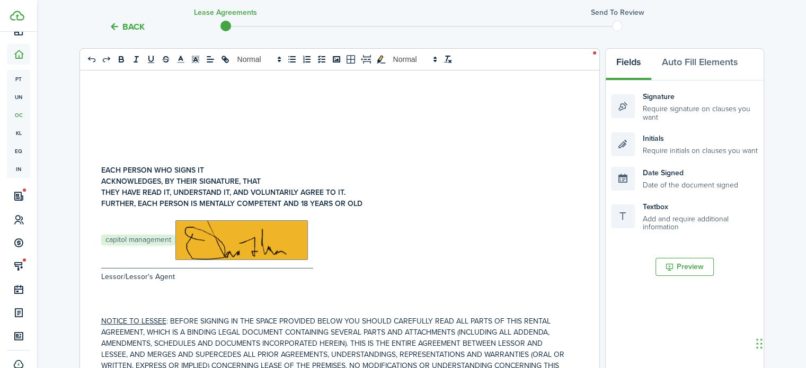
scroll to position [103, 0]
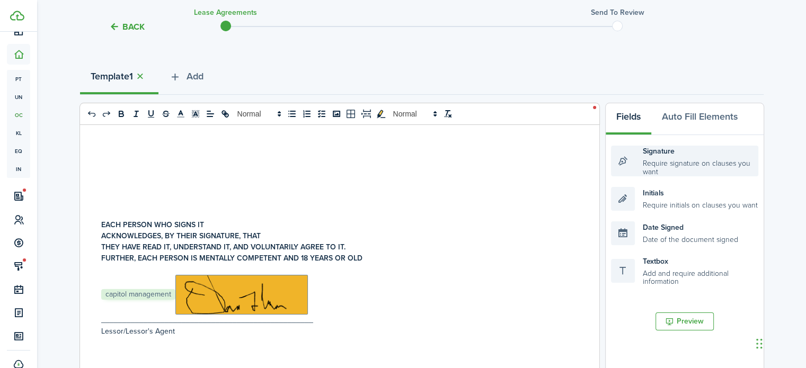
click at [703, 173] on div "Signature Require signature on clauses you want" at bounding box center [684, 161] width 147 height 31
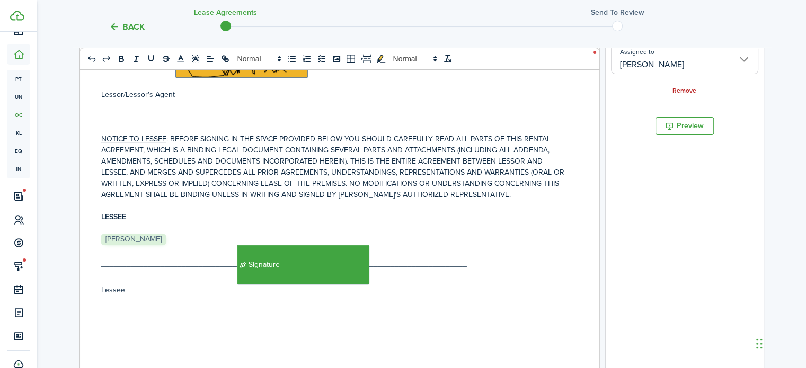
scroll to position [415, 0]
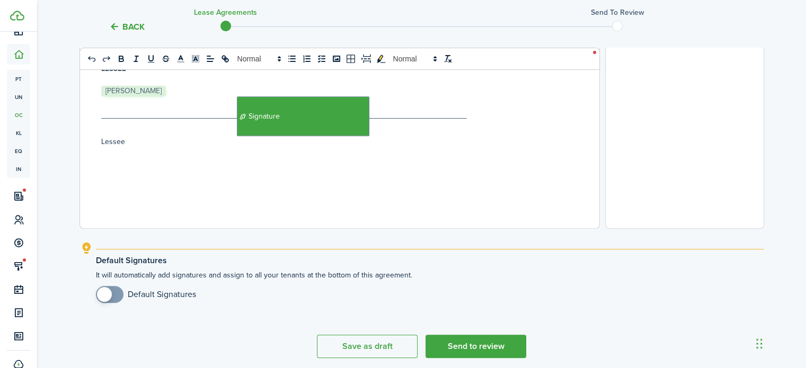
checkbox input "true"
click at [105, 291] on span at bounding box center [104, 294] width 15 height 15
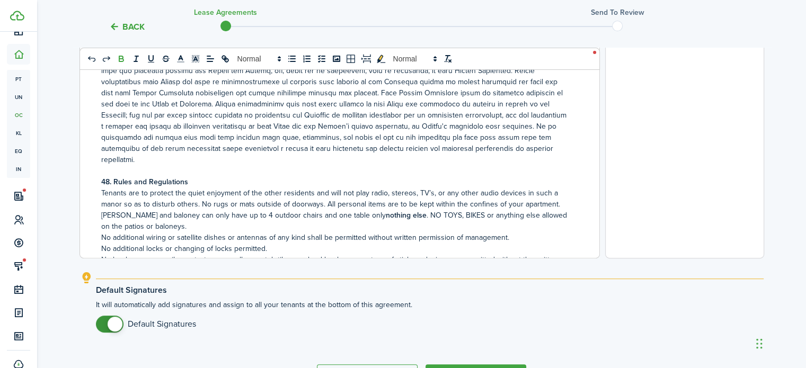
scroll to position [455, 0]
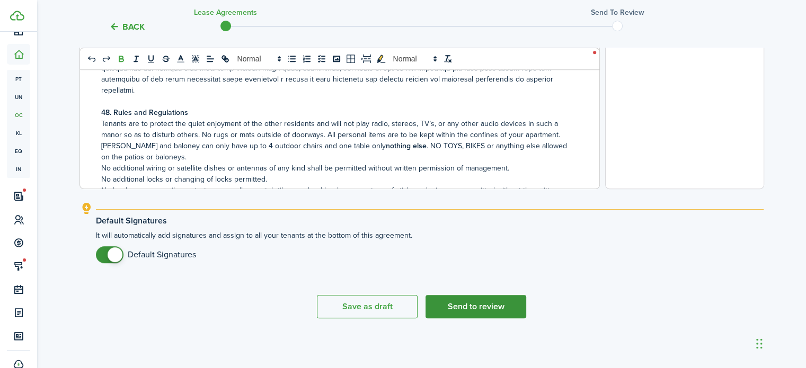
click at [464, 302] on button "Send to review" at bounding box center [475, 306] width 101 height 23
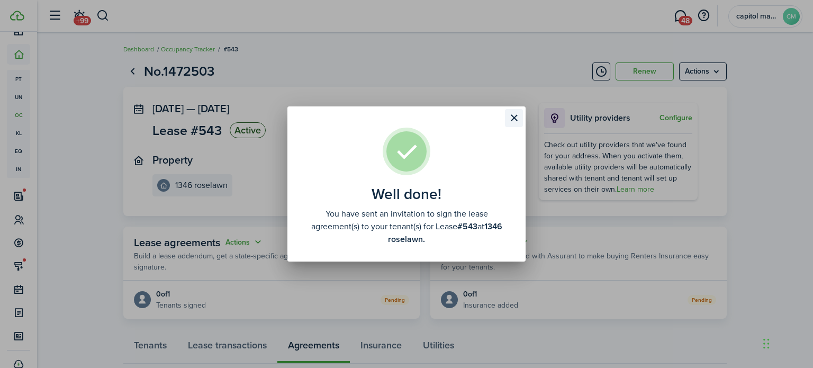
click at [509, 120] on button "Close modal" at bounding box center [514, 118] width 18 height 18
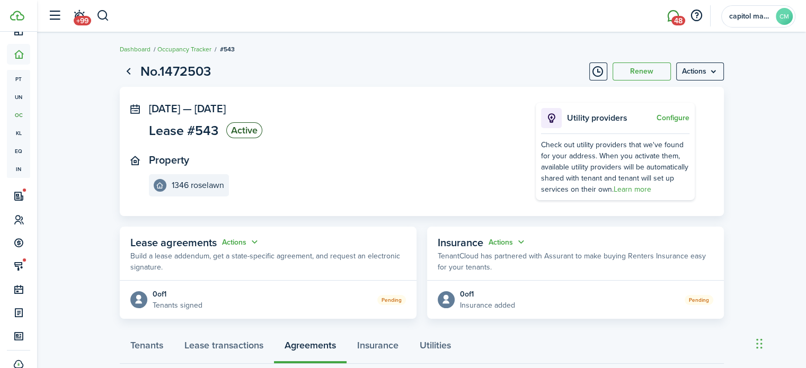
click at [670, 16] on link "48" at bounding box center [673, 16] width 20 height 27
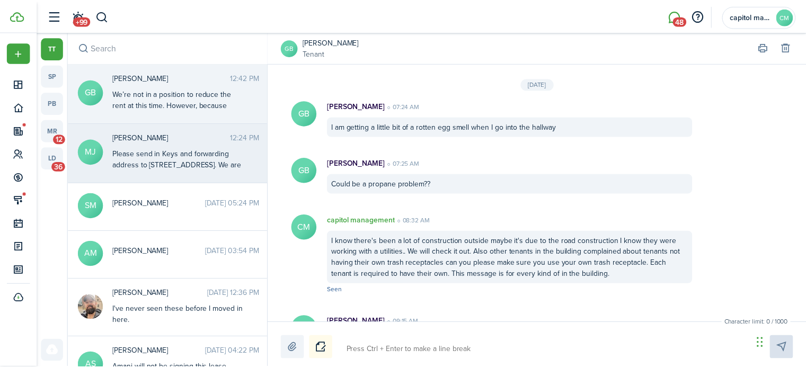
scroll to position [1423, 0]
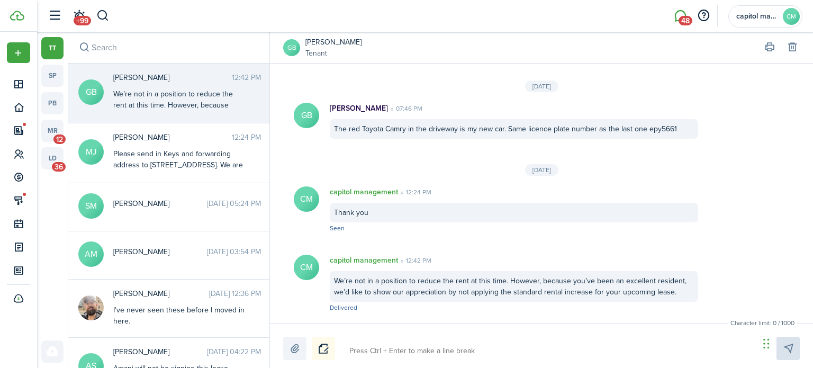
click at [91, 96] on avatar-text "GB" at bounding box center [90, 91] width 25 height 25
click at [297, 47] on avatar-text "GB" at bounding box center [291, 47] width 17 height 17
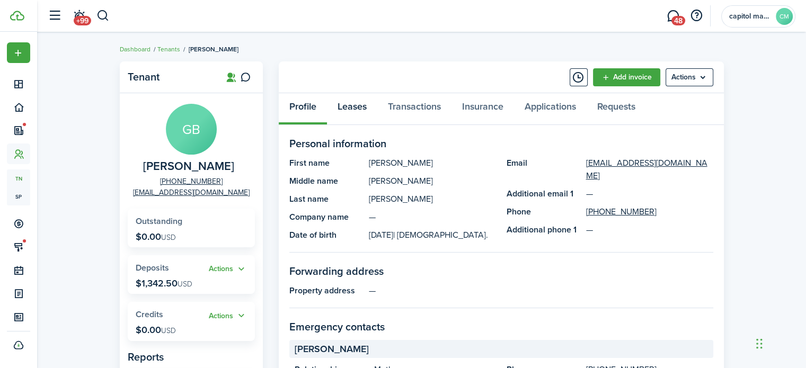
click at [358, 105] on link "Leases" at bounding box center [352, 109] width 50 height 32
